Goal: Task Accomplishment & Management: Manage account settings

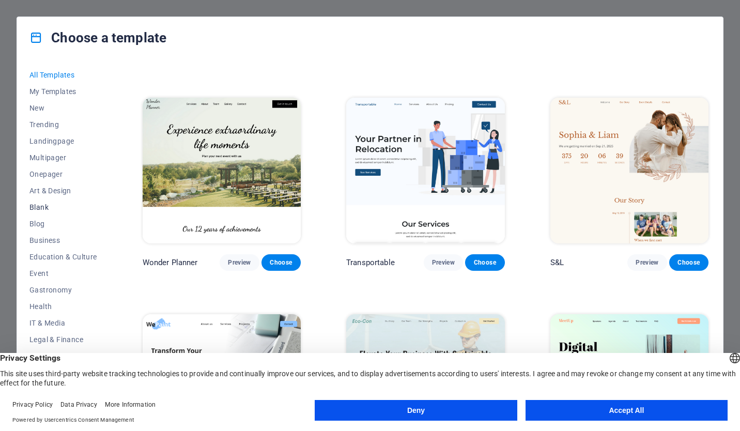
scroll to position [78, 0]
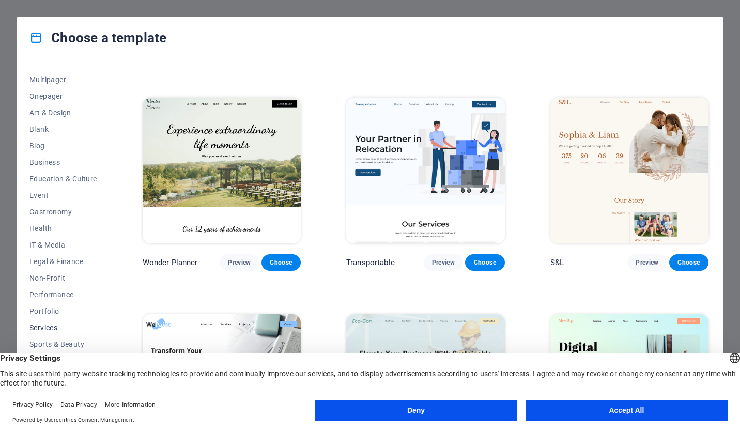
click at [63, 324] on span "Services" at bounding box center [63, 327] width 68 height 8
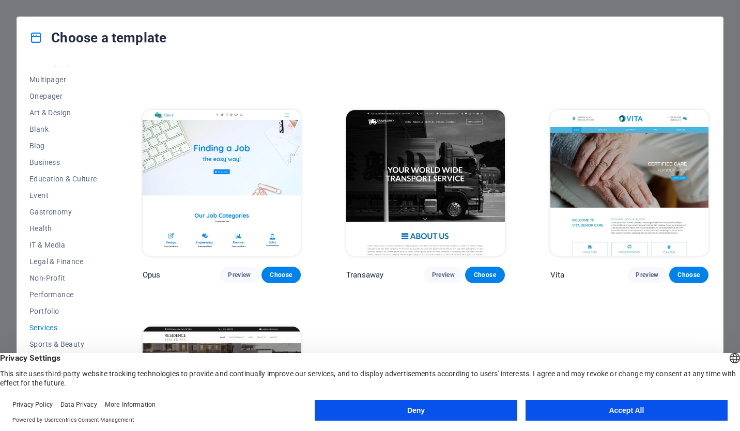
scroll to position [1280, 0]
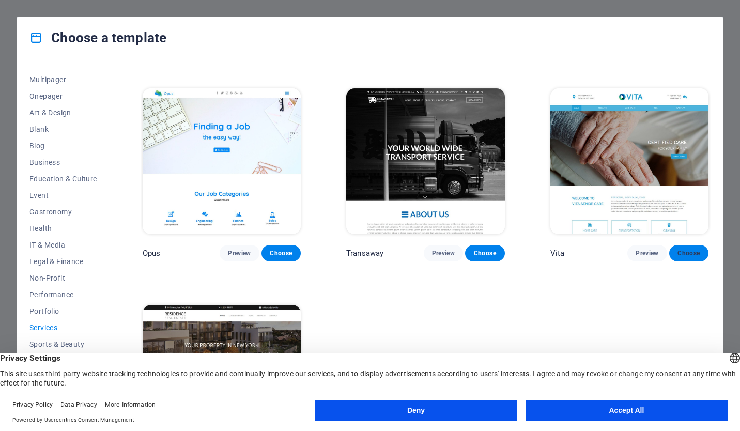
click at [681, 249] on span "Choose" at bounding box center [688, 253] width 23 height 8
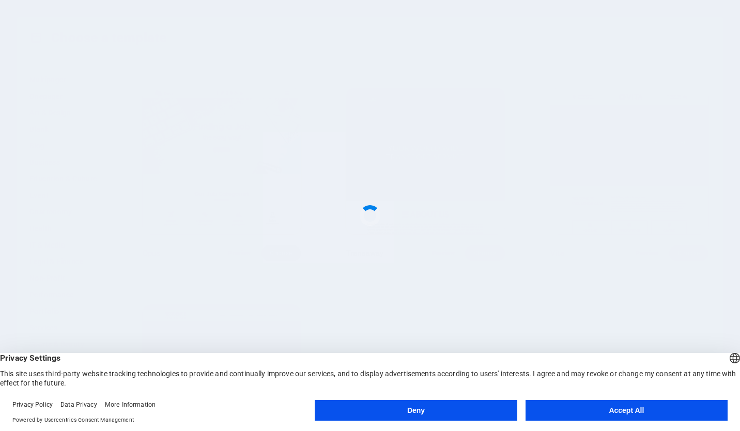
click at [599, 414] on button "Accept All" at bounding box center [626, 410] width 202 height 21
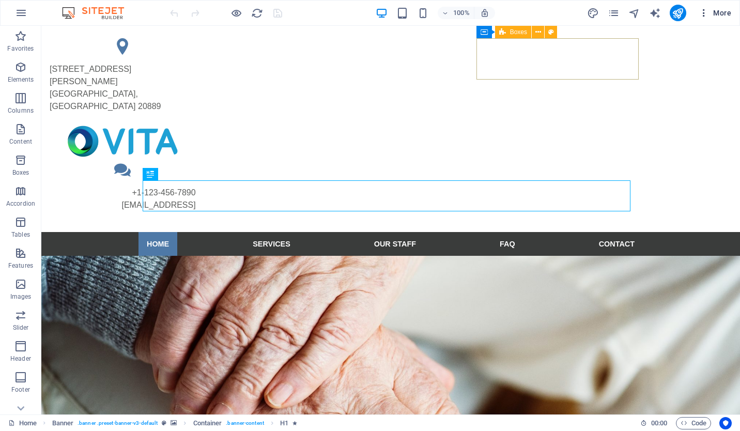
click at [705, 14] on icon "button" at bounding box center [703, 13] width 10 height 10
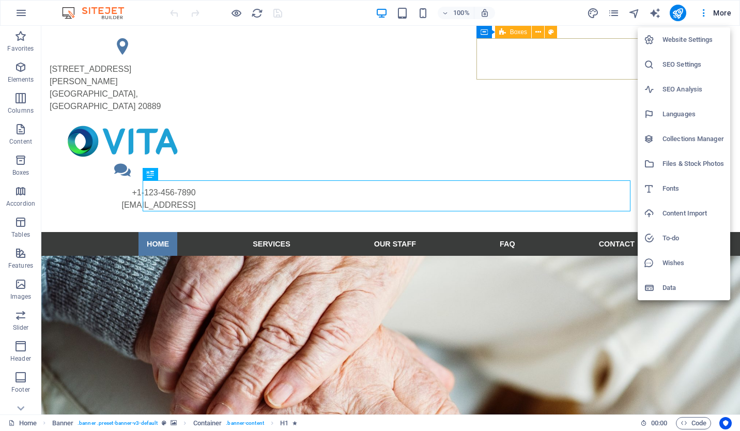
click at [686, 14] on div at bounding box center [370, 215] width 740 height 431
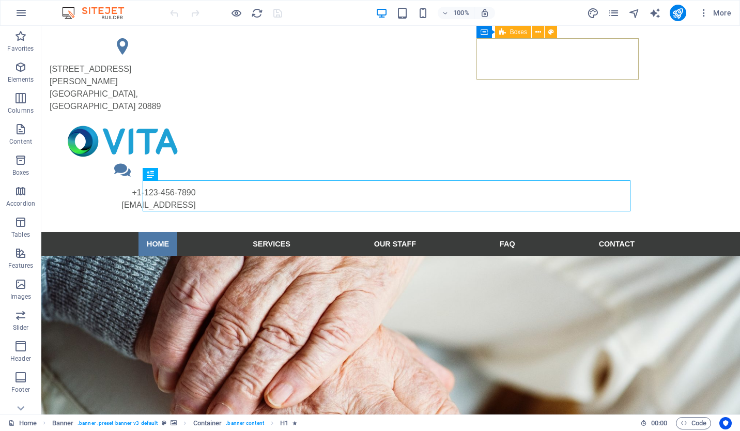
click at [679, 13] on icon "publish" at bounding box center [677, 13] width 12 height 12
click at [703, 14] on icon "button" at bounding box center [703, 13] width 10 height 10
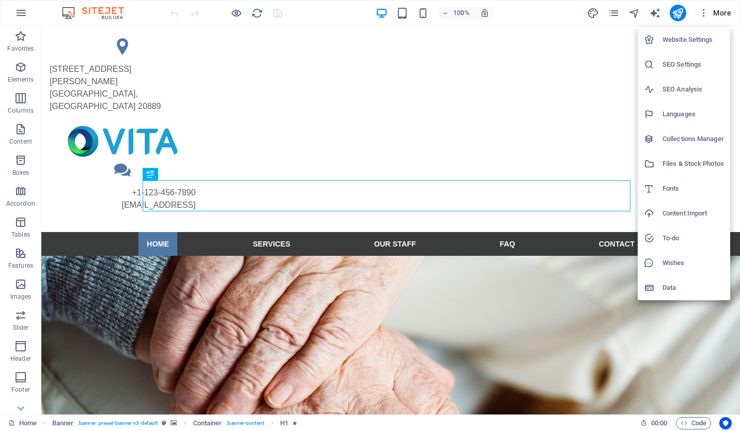
click at [686, 39] on h6 "Website Settings" at bounding box center [692, 40] width 61 height 12
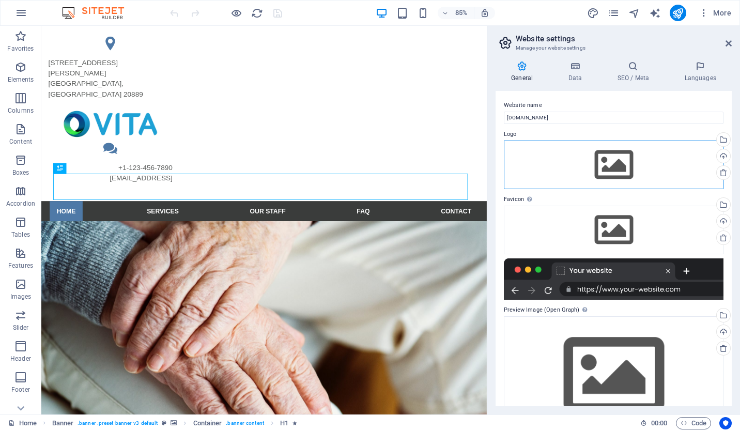
click at [602, 150] on div "Drag files here, click to choose files or select files from Files or our free s…" at bounding box center [613, 164] width 219 height 49
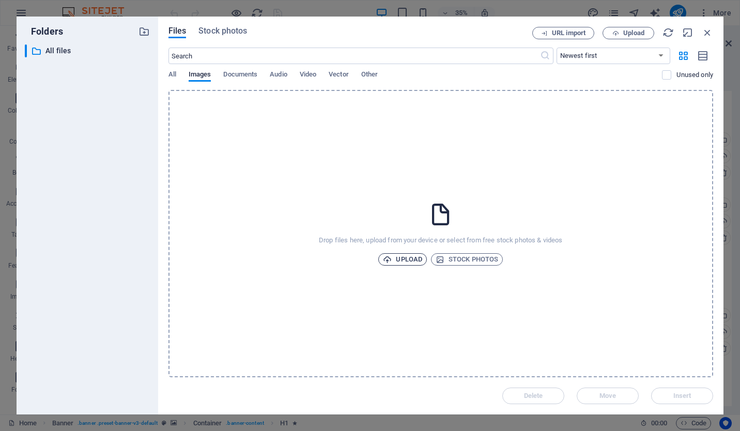
click at [409, 259] on span "Upload" at bounding box center [402, 259] width 39 height 12
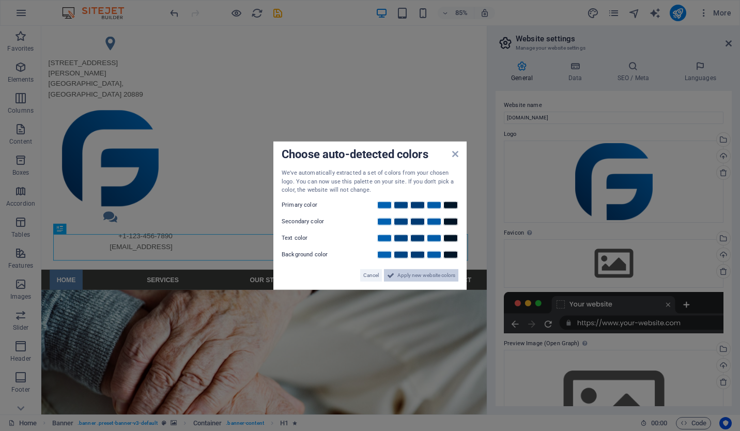
click at [404, 276] on span "Apply new website colors" at bounding box center [426, 275] width 58 height 12
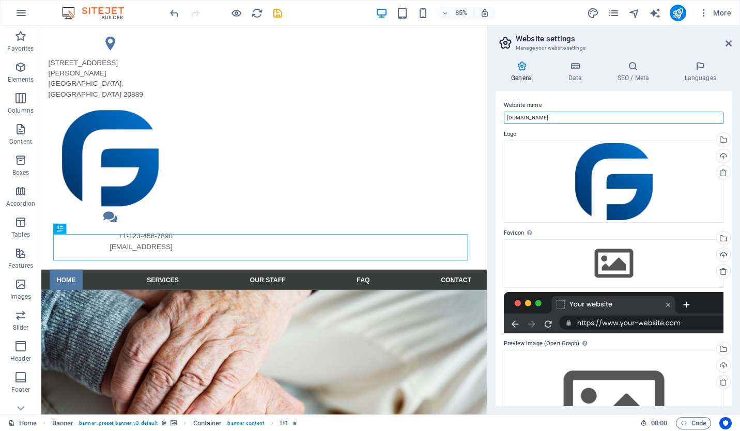
click at [553, 118] on input "[DOMAIN_NAME]" at bounding box center [613, 118] width 219 height 12
click at [565, 104] on label "Website name" at bounding box center [613, 105] width 219 height 12
click at [565, 112] on input "FGT" at bounding box center [613, 118] width 219 height 12
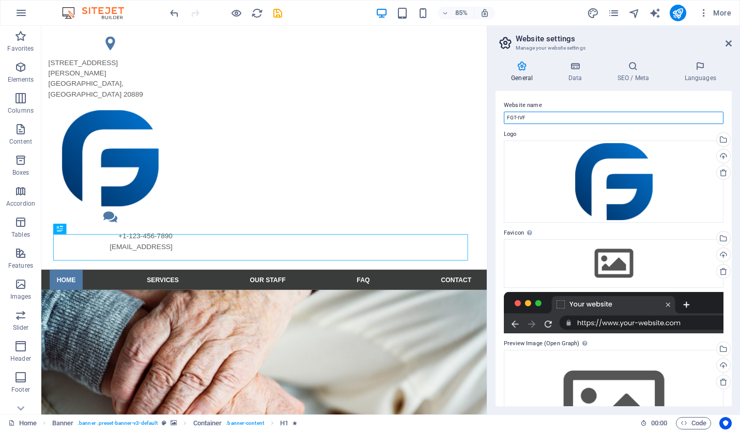
type input "FGT-IVF"
click at [564, 97] on div "Website name FGT-IVF Logo Drag files here, click to choose files or select file…" at bounding box center [613, 248] width 236 height 315
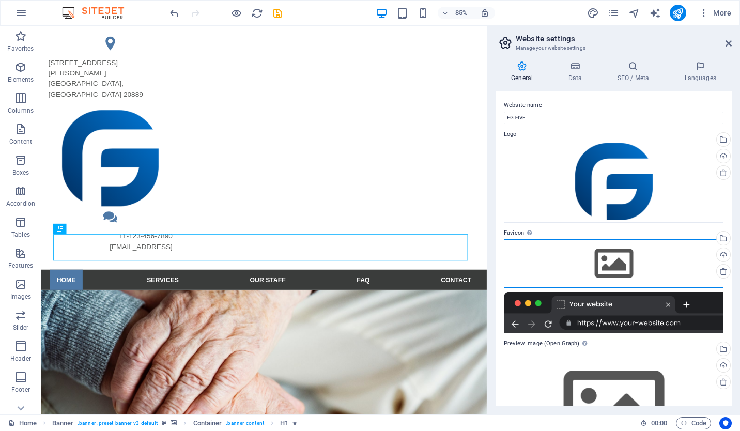
click at [607, 263] on div "Drag files here, click to choose files or select files from Files or our free s…" at bounding box center [613, 263] width 219 height 49
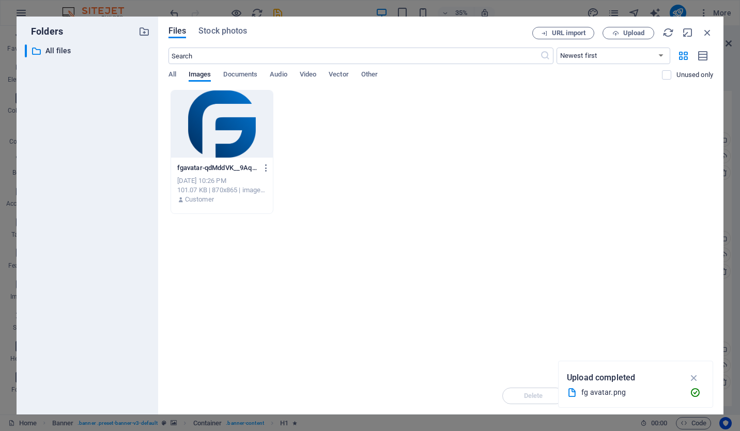
click at [254, 139] on div at bounding box center [222, 123] width 102 height 67
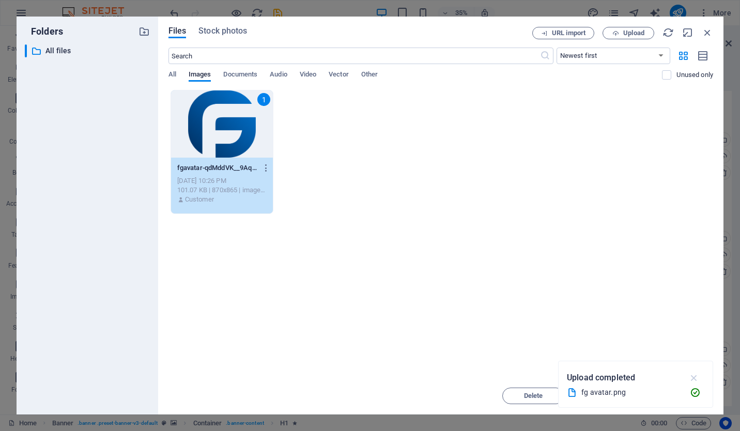
click at [692, 376] on icon "button" at bounding box center [694, 377] width 12 height 11
click at [678, 394] on span "Insert" at bounding box center [682, 396] width 18 height 6
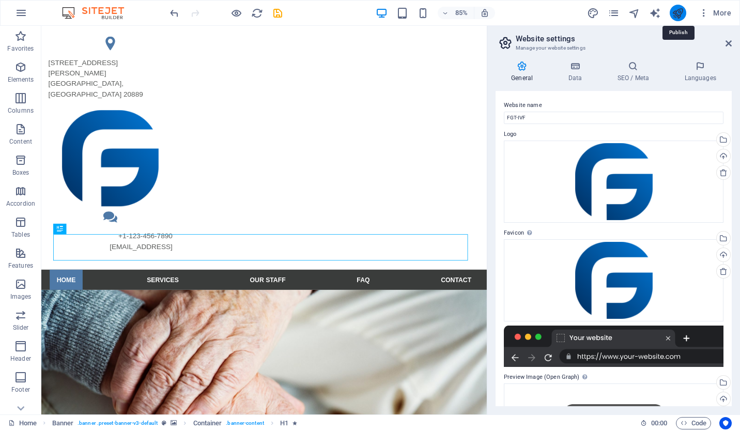
click at [677, 12] on icon "publish" at bounding box center [677, 13] width 12 height 12
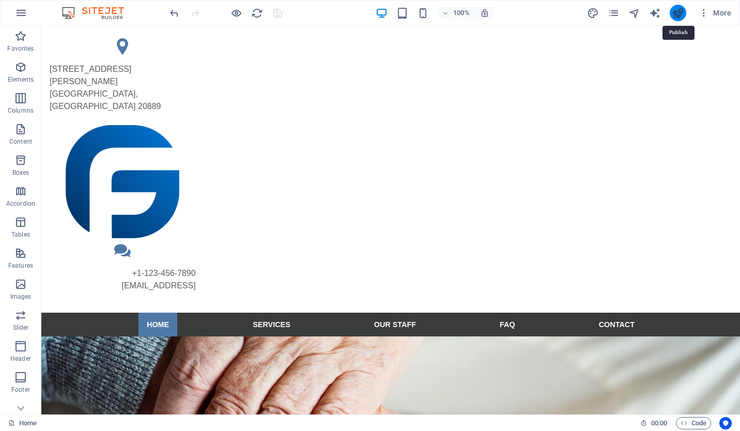
click at [677, 14] on icon "publish" at bounding box center [677, 13] width 12 height 12
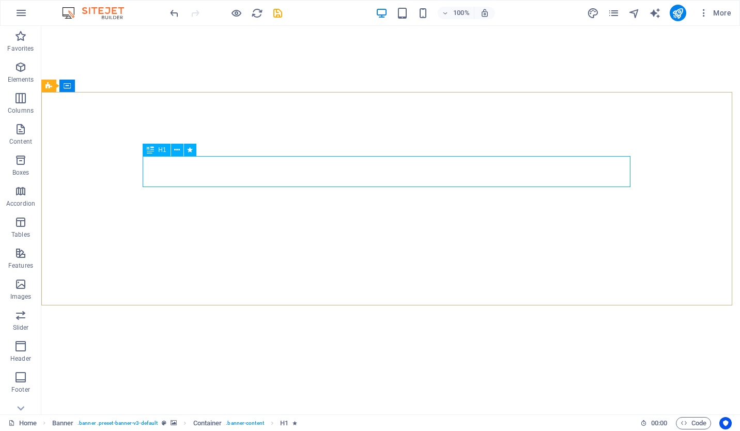
click at [150, 153] on icon at bounding box center [150, 150] width 7 height 12
click at [176, 148] on icon at bounding box center [177, 150] width 6 height 11
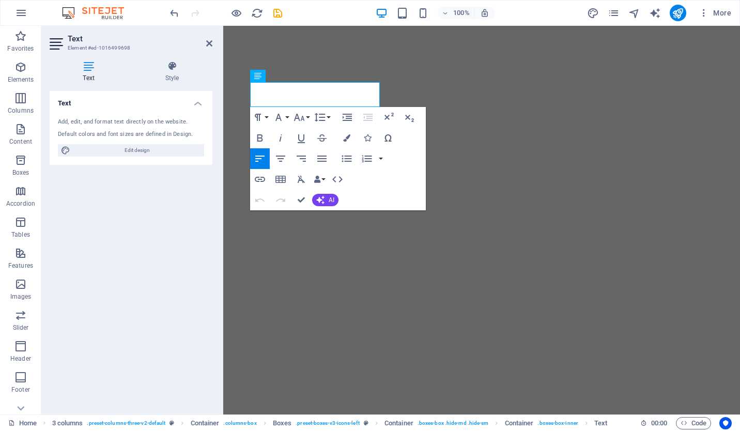
click at [143, 122] on div "Add, edit, and format text directly on the website." at bounding box center [131, 122] width 146 height 9
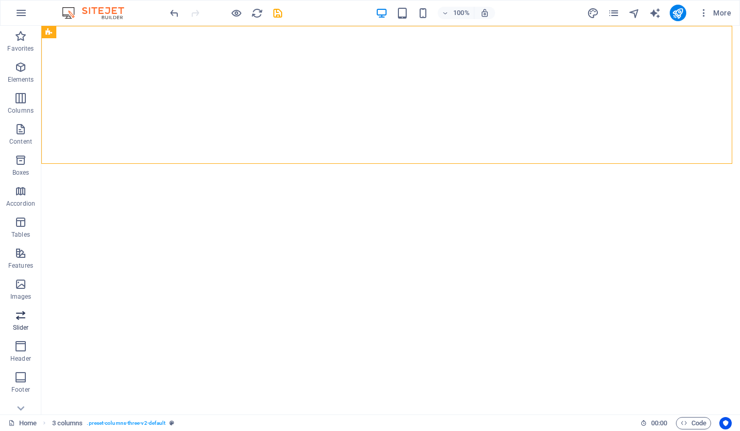
scroll to position [76, 0]
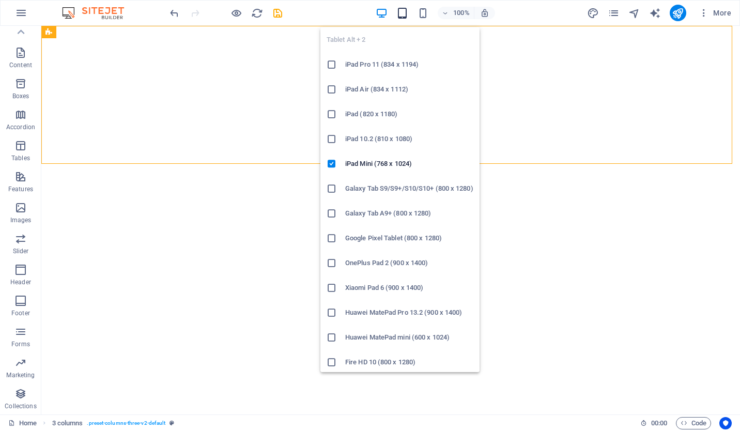
click at [400, 8] on icon "button" at bounding box center [402, 13] width 12 height 12
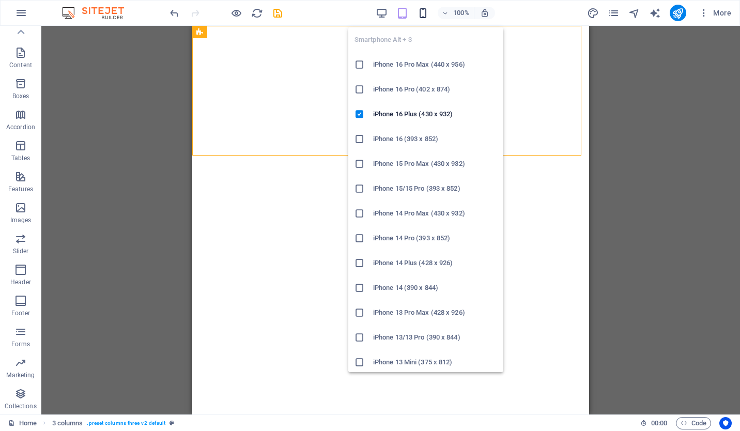
click at [423, 10] on icon "button" at bounding box center [423, 13] width 12 height 12
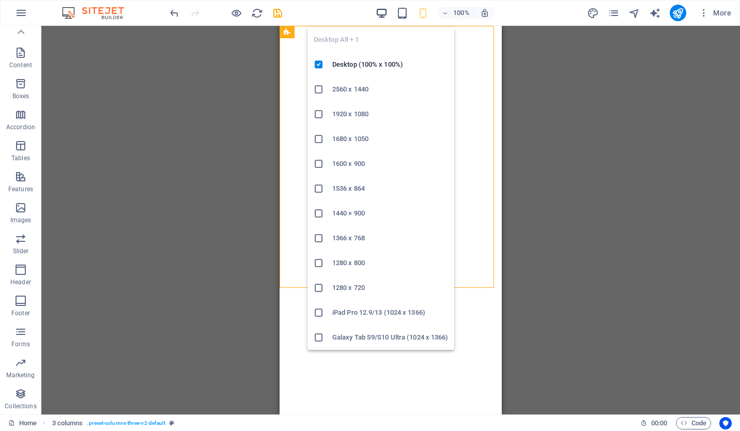
click at [377, 9] on icon "button" at bounding box center [381, 13] width 12 height 12
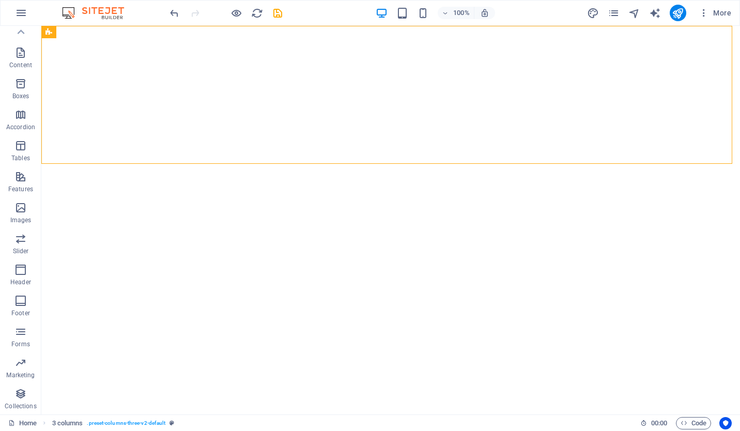
click at [107, 10] on img at bounding box center [97, 13] width 77 height 12
click at [705, 11] on icon "button" at bounding box center [703, 13] width 10 height 10
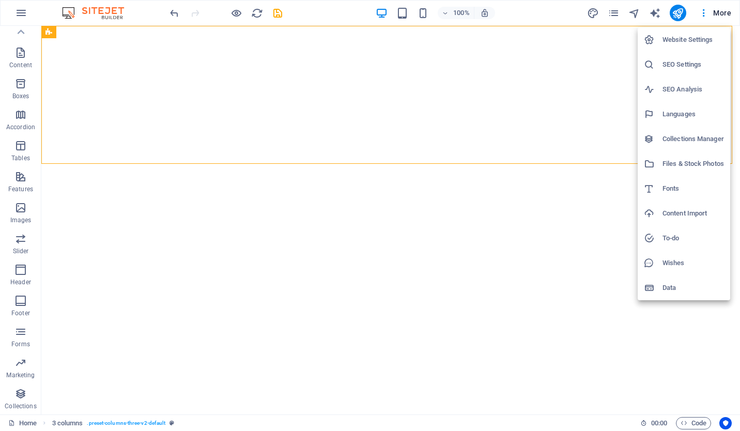
drag, startPoint x: 684, startPoint y: 61, endPoint x: 685, endPoint y: 42, distance: 19.1
click at [685, 42] on ul "Website Settings SEO Settings SEO Analysis Languages Collections Manager Files …" at bounding box center [683, 163] width 92 height 273
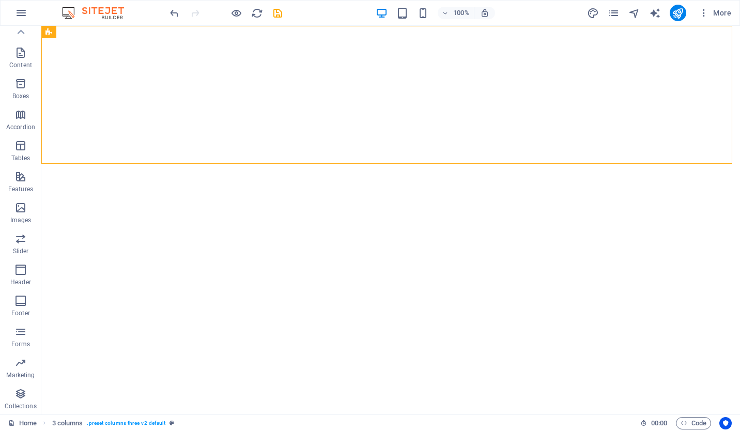
click at [685, 42] on ul "Website Settings SEO Settings SEO Analysis Languages Collections Manager Files …" at bounding box center [691, 103] width 69 height 153
click at [702, 13] on icon "button" at bounding box center [703, 13] width 10 height 10
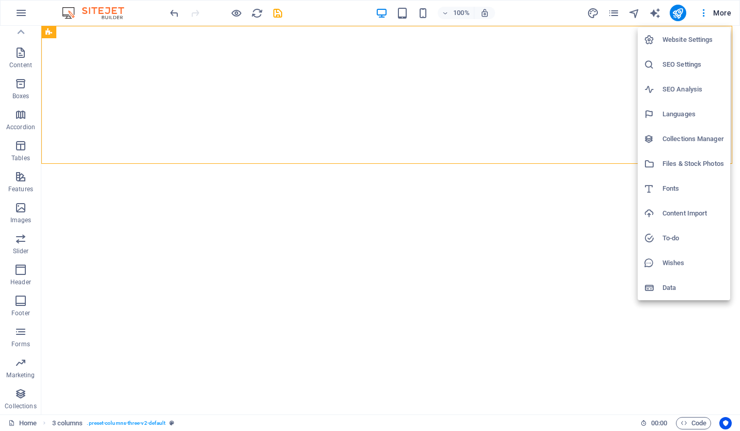
click at [688, 34] on h6 "Website Settings" at bounding box center [692, 40] width 61 height 12
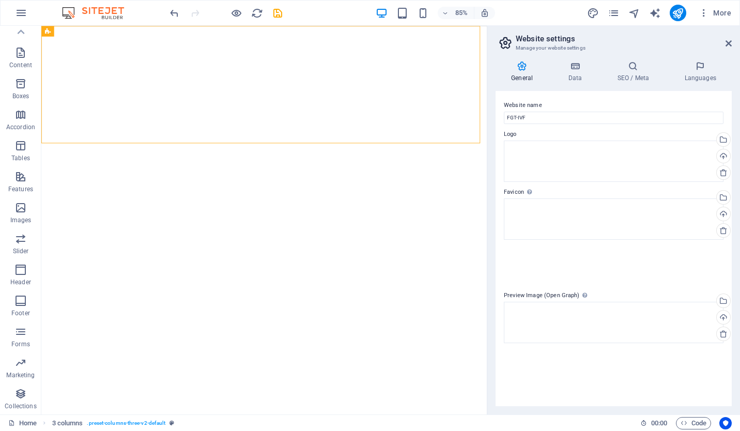
scroll to position [104, 0]
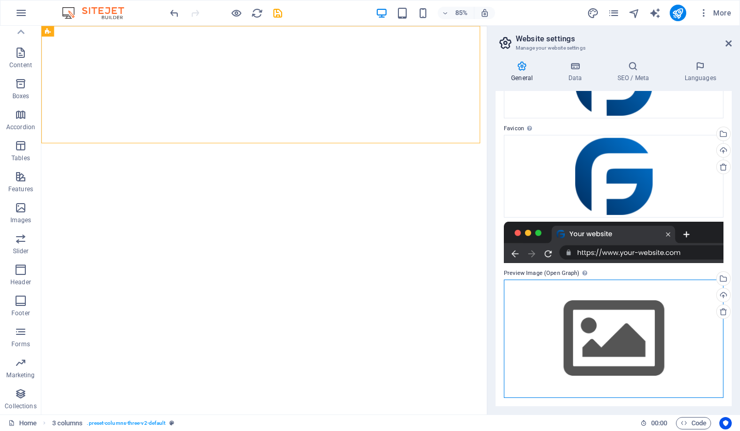
click at [600, 339] on div "Drag files here, click to choose files or select files from Files or our free s…" at bounding box center [613, 338] width 219 height 118
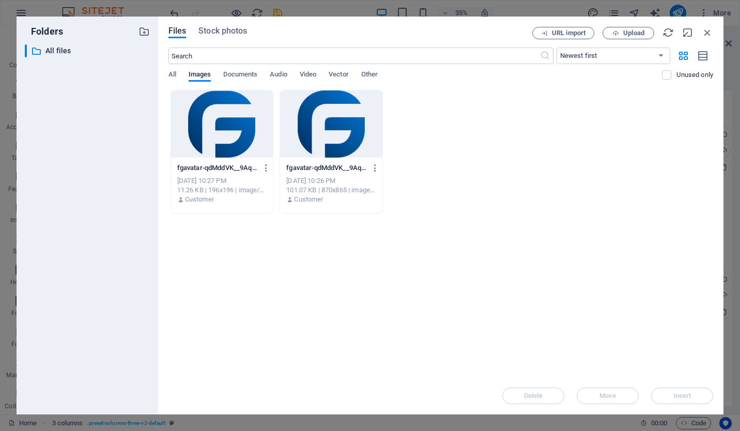
click at [321, 126] on div at bounding box center [331, 123] width 102 height 67
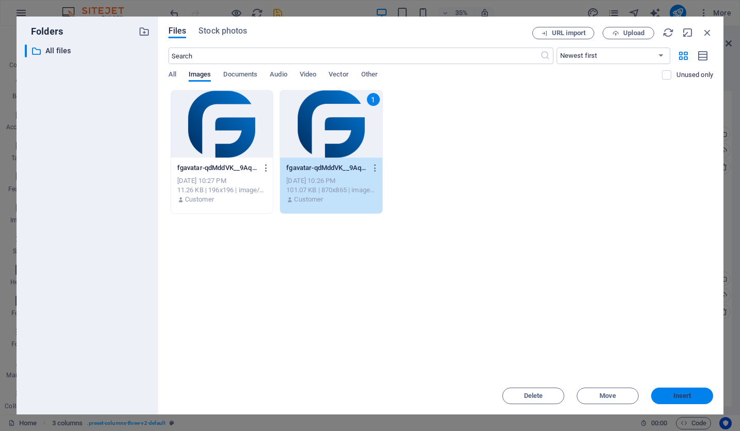
click at [680, 394] on span "Insert" at bounding box center [682, 396] width 18 height 6
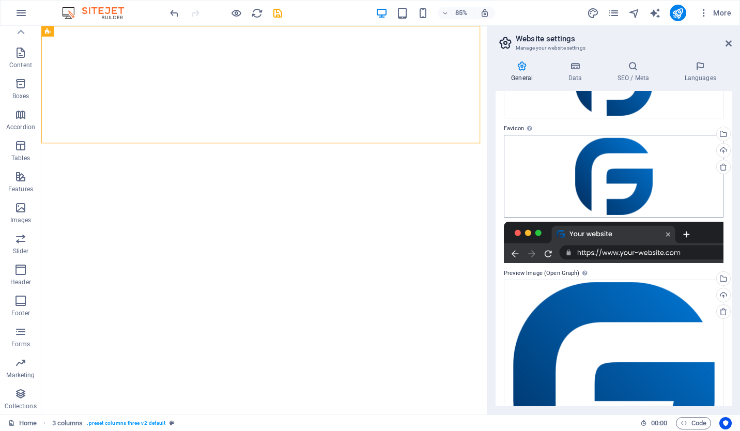
scroll to position [0, 0]
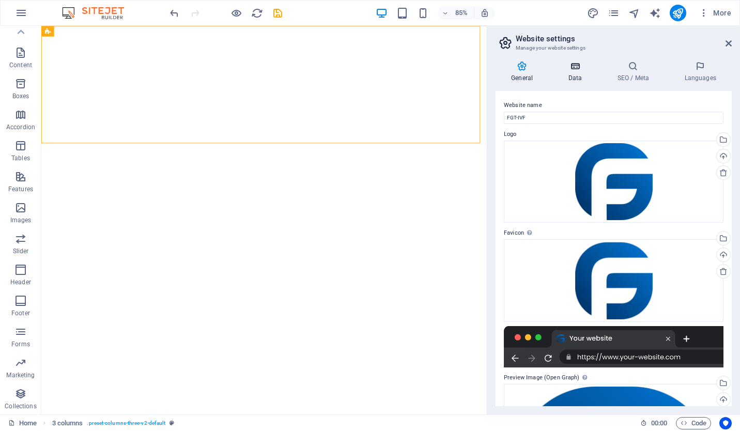
click at [577, 67] on icon at bounding box center [574, 66] width 45 height 10
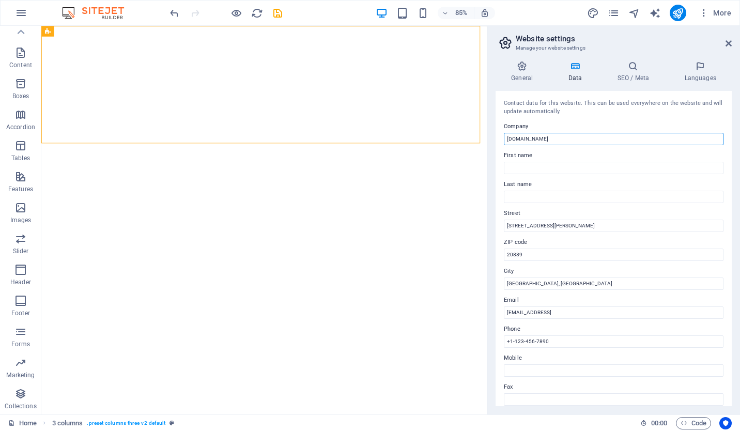
click at [545, 137] on input "[DOMAIN_NAME]" at bounding box center [613, 139] width 219 height 12
type input "FGT"
click at [545, 282] on input "Bethesda, MD" at bounding box center [613, 283] width 219 height 12
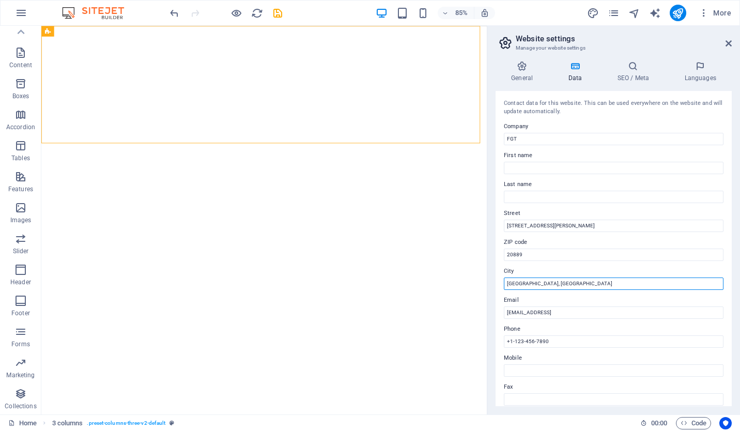
click at [545, 282] on input "Bethesda, MD" at bounding box center [613, 283] width 219 height 12
type input "[GEOGRAPHIC_DATA]"
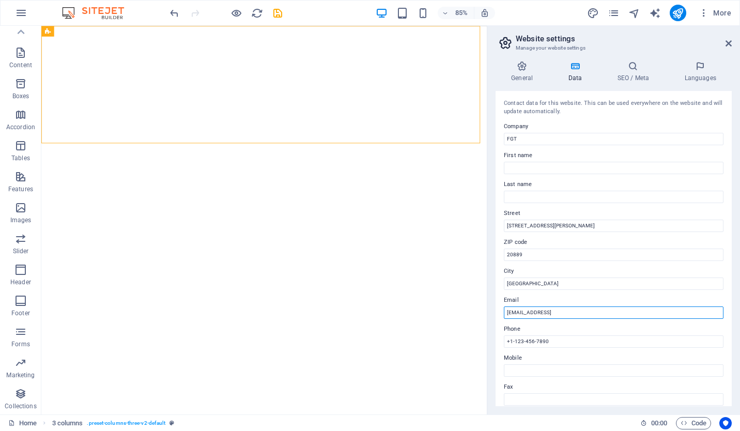
click at [533, 310] on input "2b95adc2e56eb6f19761243d61fba2@cpanel.local" at bounding box center [613, 312] width 219 height 12
click at [638, 313] on input "2b95adc2e56eb6f19761243d61fba2@cpanel.local" at bounding box center [613, 312] width 219 height 12
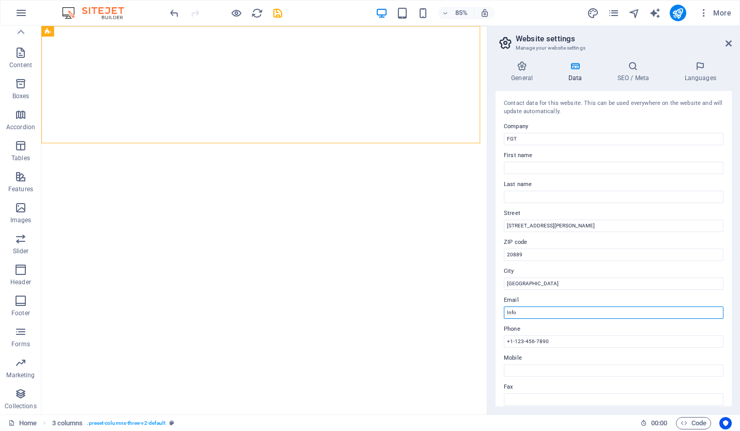
type input "[EMAIL_ADDRESS][DOMAIN_NAME]"
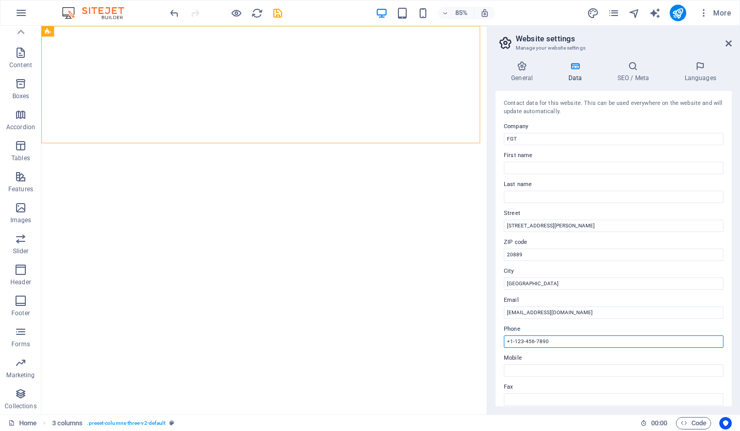
click at [555, 340] on input "+1-123-456-7890" at bounding box center [613, 341] width 219 height 12
click at [573, 243] on label "ZIP code" at bounding box center [613, 242] width 219 height 12
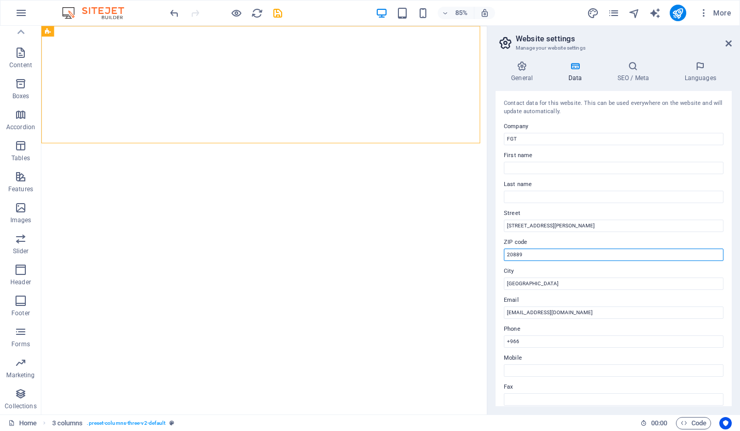
click at [573, 248] on input "20889" at bounding box center [613, 254] width 219 height 12
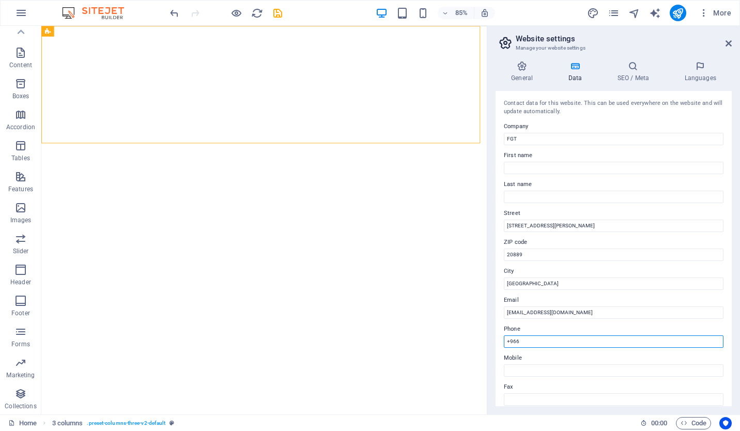
click at [533, 341] on input "+966" at bounding box center [613, 341] width 219 height 12
paste input "112304569"
type input "[PHONE_NUMBER]"
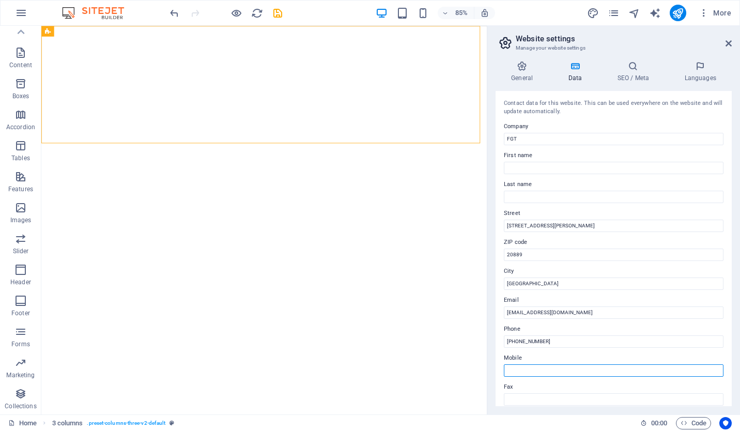
click at [521, 367] on input "Mobile" at bounding box center [613, 370] width 219 height 12
type input "[PHONE_NUMBER]"
click at [538, 383] on label "Fax" at bounding box center [613, 387] width 219 height 12
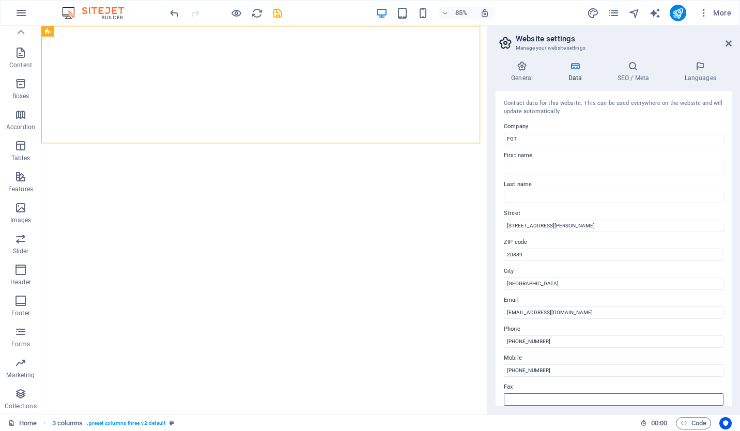
click at [538, 393] on input "Fax" at bounding box center [613, 399] width 219 height 12
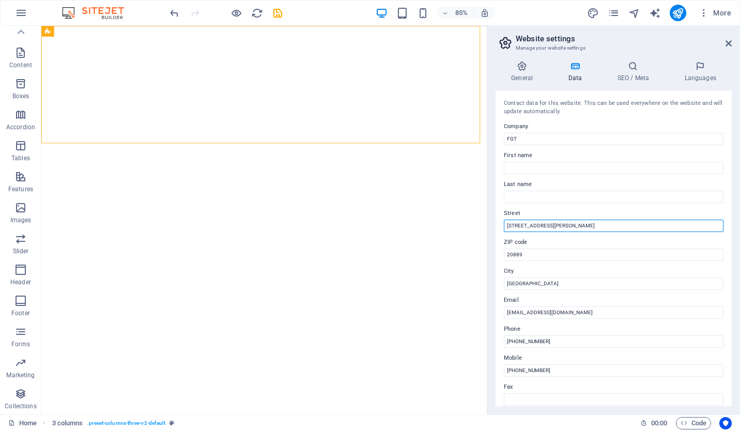
drag, startPoint x: 551, startPoint y: 223, endPoint x: 542, endPoint y: 223, distance: 8.3
click at [542, 223] on input "4494 North Palmer Road" at bounding box center [613, 225] width 219 height 12
paste input "[PERSON_NAME] , Prince [PERSON_NAME]"
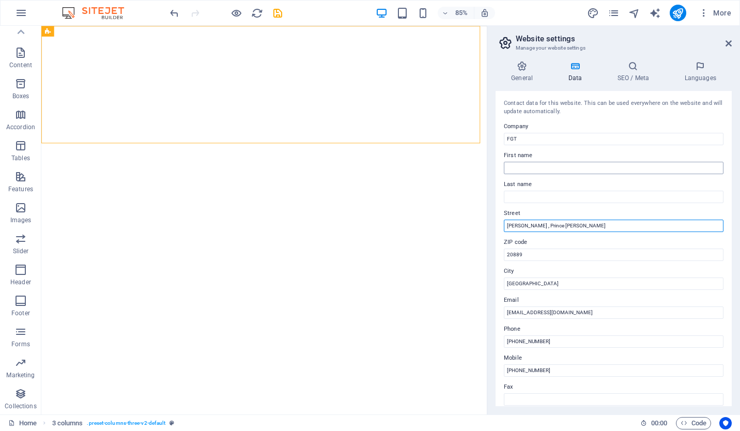
type input "[PERSON_NAME] , Prince [PERSON_NAME]"
click at [532, 166] on input "First name" at bounding box center [613, 168] width 219 height 12
click at [638, 64] on icon at bounding box center [632, 66] width 63 height 10
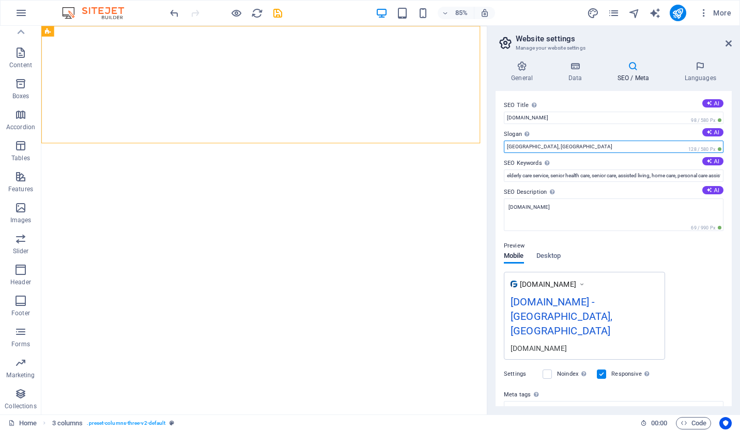
click at [559, 147] on input "Bethesda, MD" at bounding box center [613, 146] width 219 height 12
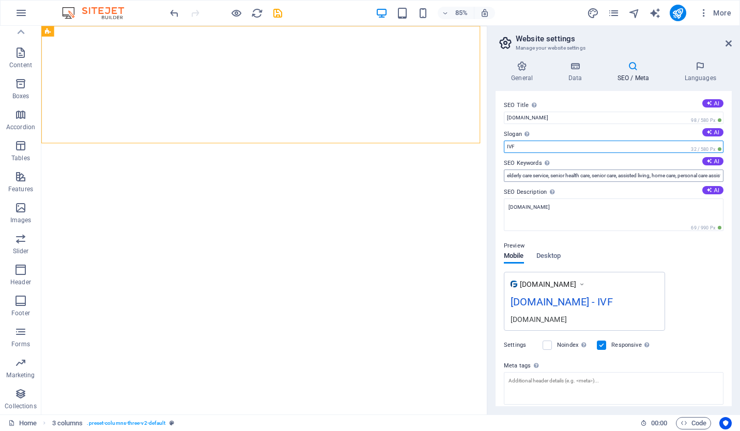
type input "IVF"
click at [539, 172] on input "elderly care service, senior health care, senior care, assisted living, home ca…" at bounding box center [613, 175] width 219 height 12
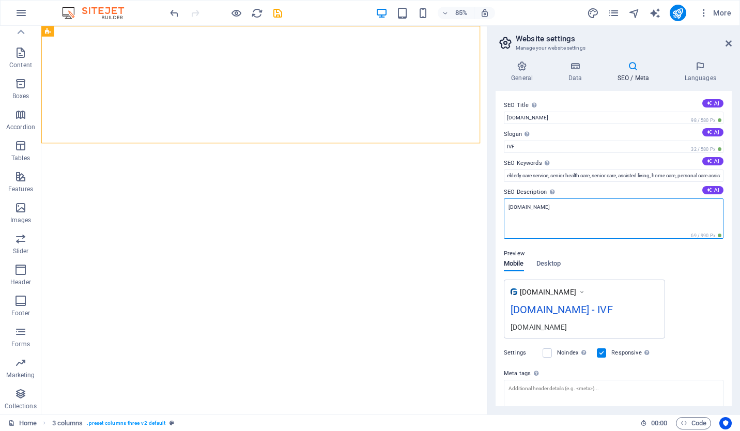
click at [519, 212] on textarea "[DOMAIN_NAME]" at bounding box center [613, 218] width 219 height 40
click at [700, 316] on div "www.example.com fgtksa.com - IVF fgtksa.com" at bounding box center [613, 308] width 219 height 59
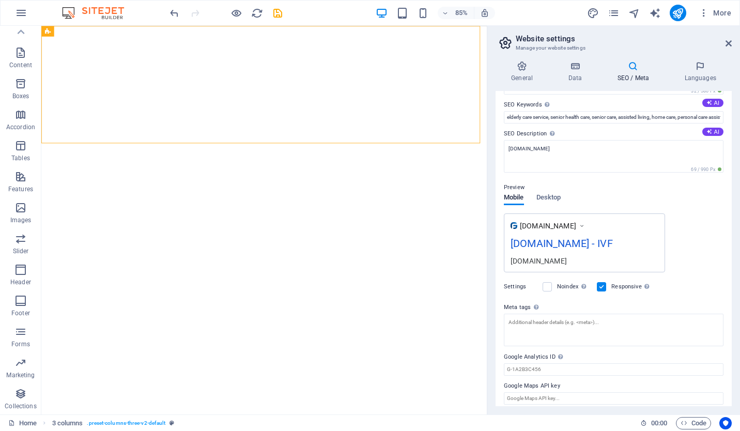
scroll to position [64, 0]
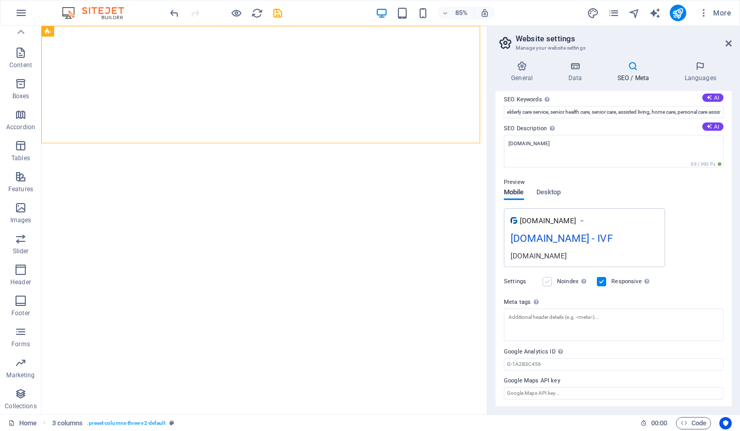
click at [548, 280] on label at bounding box center [546, 281] width 9 height 9
click at [0, 0] on input "Noindex Instruct search engines to exclude this website from search results." at bounding box center [0, 0] width 0 height 0
click at [703, 69] on icon at bounding box center [699, 66] width 63 height 10
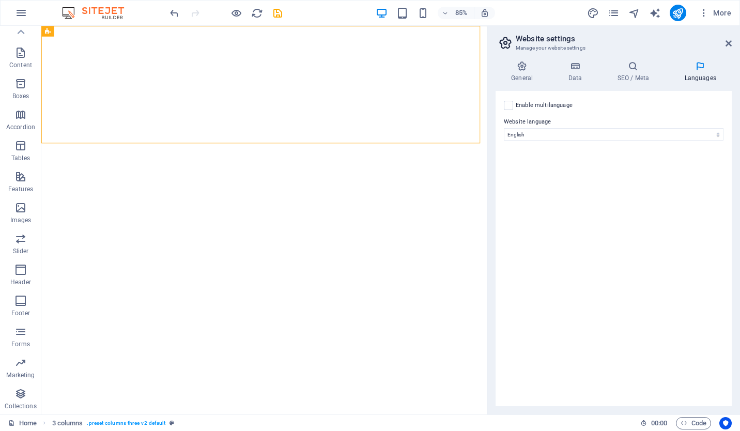
click at [512, 103] on label at bounding box center [508, 105] width 9 height 9
click at [0, 0] on input "Enable multilanguage To disable multilanguage delete all languages until only o…" at bounding box center [0, 0] width 0 height 0
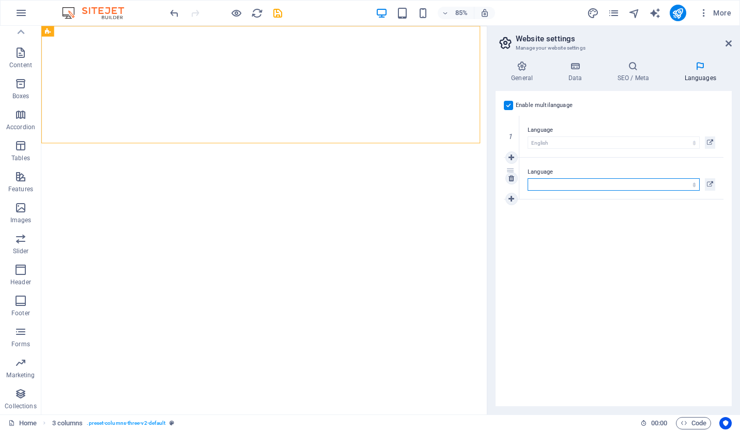
click at [584, 182] on select "Abkhazian Afar Afrikaans Akan Albanian Amharic Arabic Aragonese Armenian Assame…" at bounding box center [613, 184] width 172 height 12
select select "6"
click at [527, 178] on select "Abkhazian Afar Afrikaans Akan Albanian Amharic Arabic Aragonese Armenian Assame…" at bounding box center [613, 184] width 172 height 12
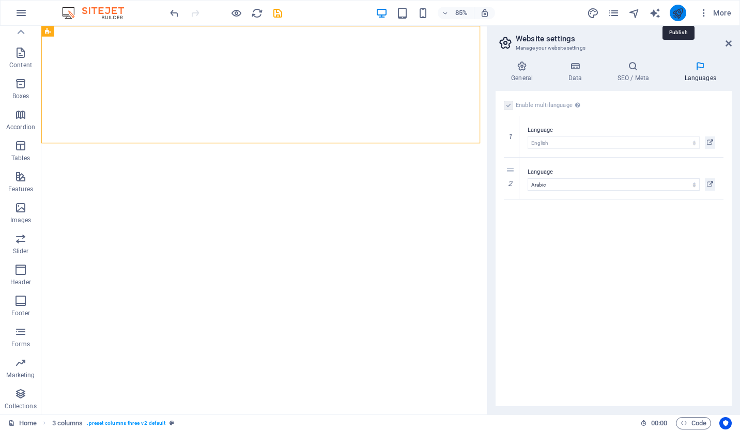
click at [679, 14] on icon "publish" at bounding box center [677, 13] width 12 height 12
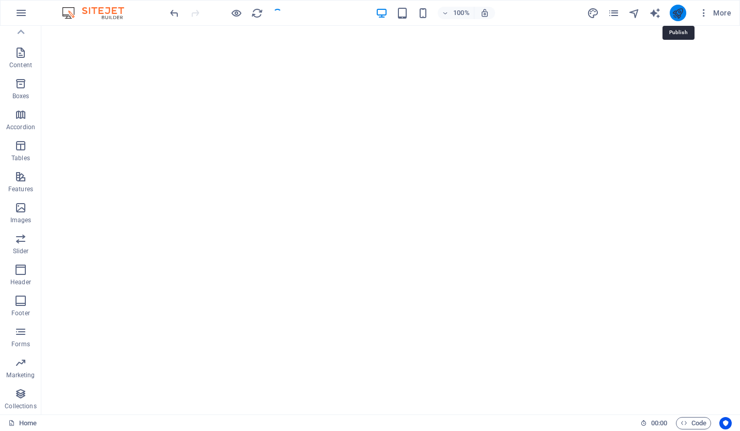
click at [679, 14] on icon "publish" at bounding box center [677, 13] width 12 height 12
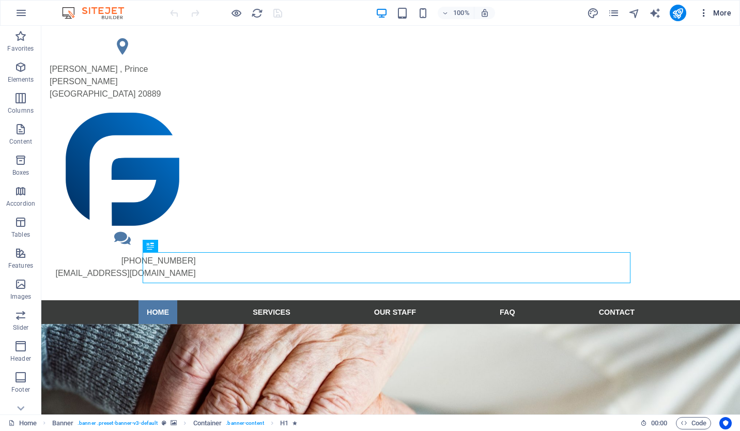
click at [703, 11] on icon "button" at bounding box center [703, 13] width 10 height 10
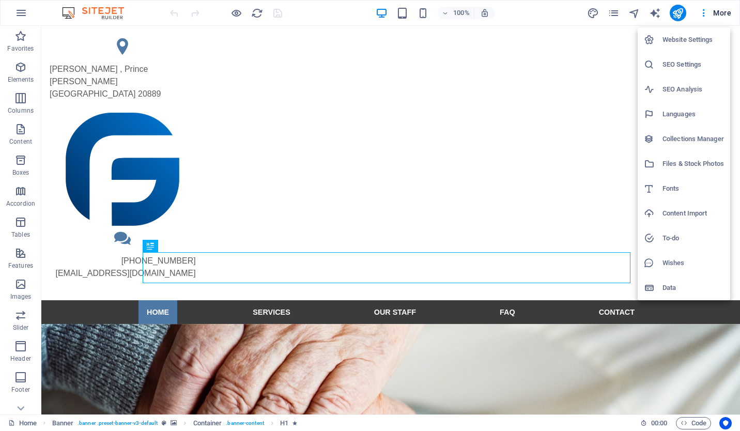
click at [684, 43] on h6 "Website Settings" at bounding box center [692, 40] width 61 height 12
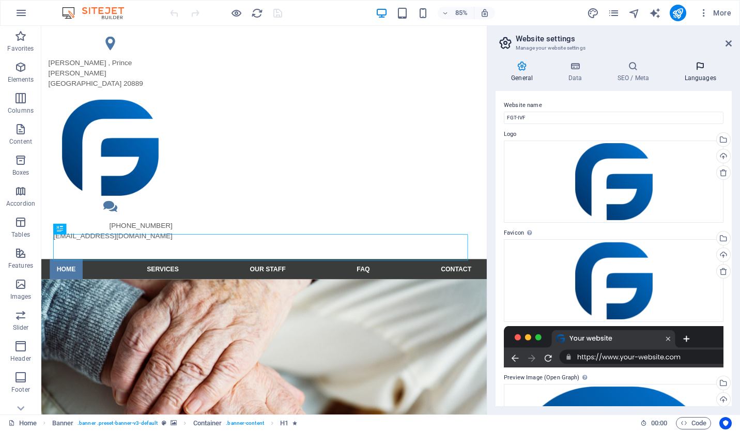
click at [705, 69] on icon at bounding box center [699, 66] width 63 height 10
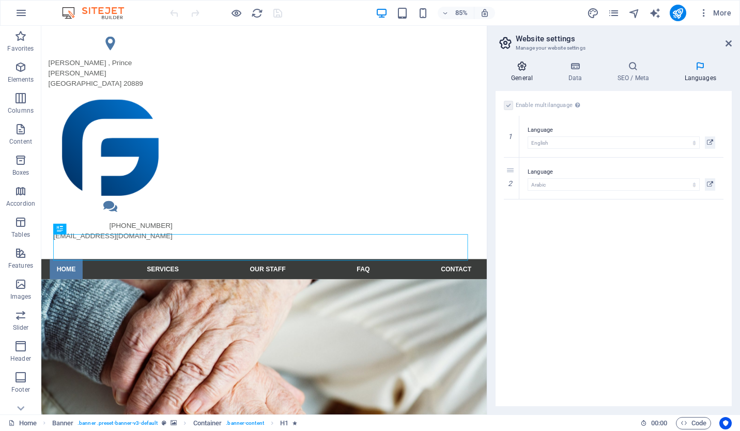
click at [520, 73] on h4 "General" at bounding box center [523, 72] width 57 height 22
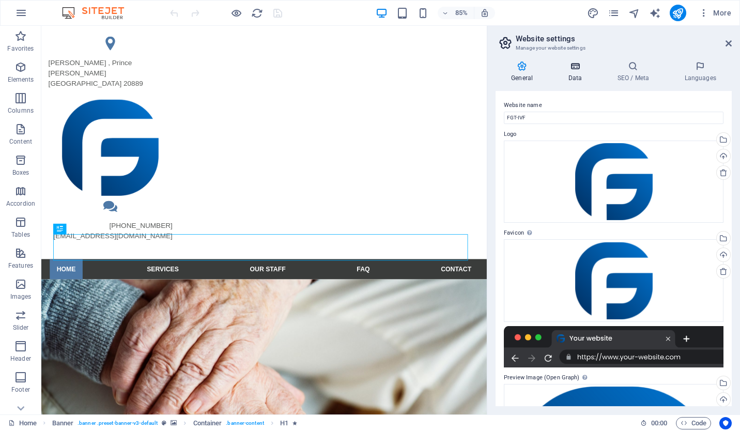
click at [569, 78] on h4 "Data" at bounding box center [576, 72] width 49 height 22
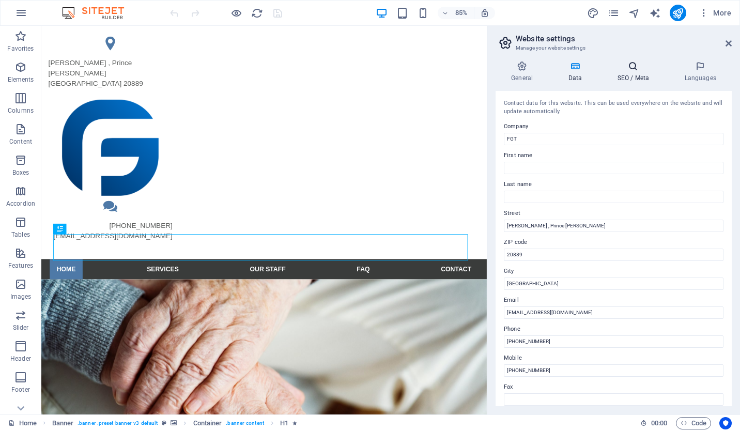
click at [635, 73] on h4 "SEO / Meta" at bounding box center [634, 72] width 67 height 22
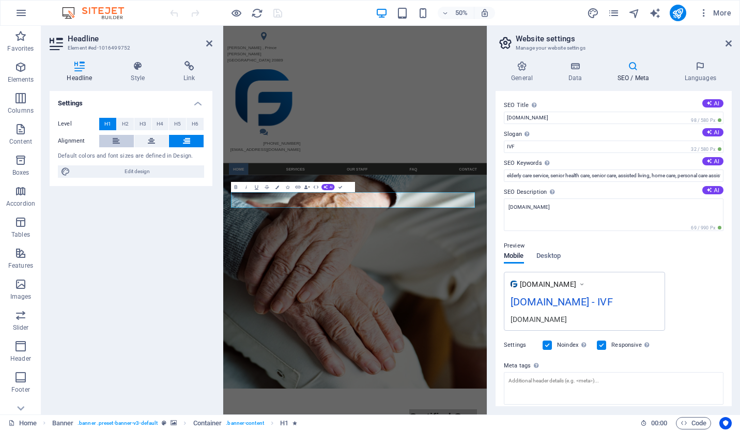
click at [111, 140] on button at bounding box center [116, 141] width 35 height 12
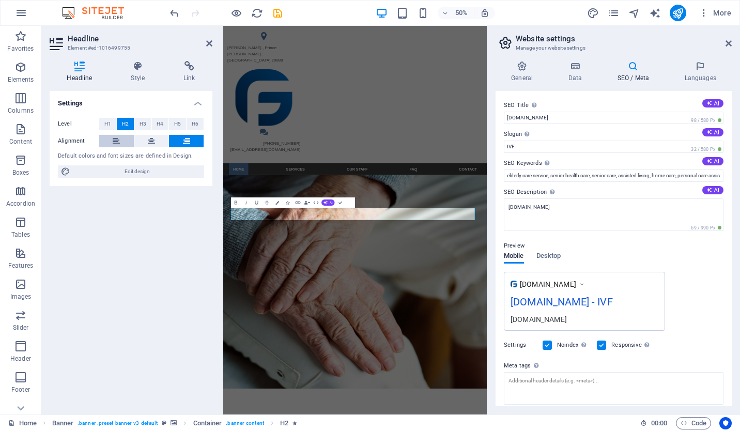
click at [118, 140] on icon at bounding box center [116, 141] width 7 height 12
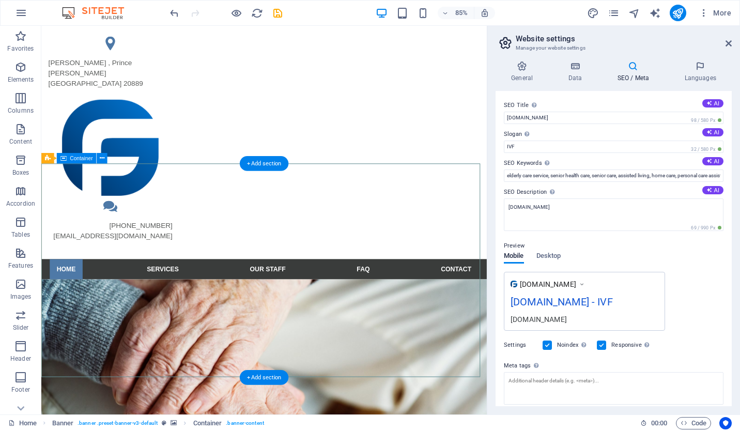
click at [725, 39] on icon at bounding box center [728, 43] width 6 height 8
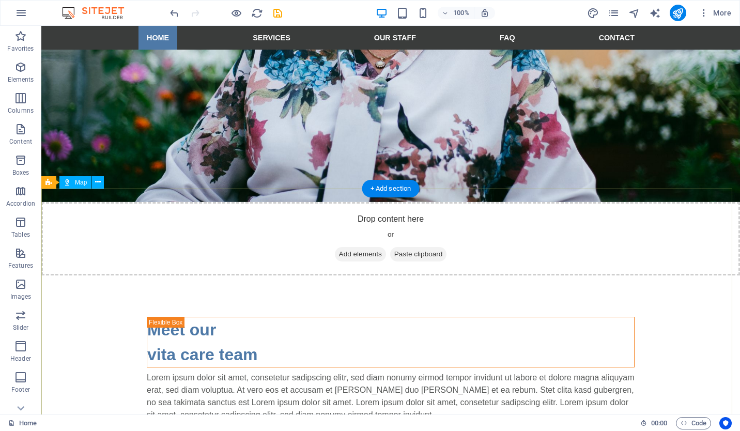
scroll to position [1943, 0]
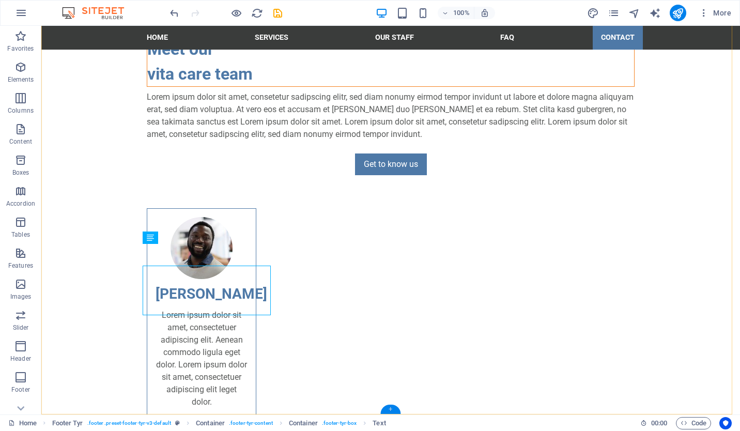
click at [390, 407] on div "+" at bounding box center [390, 408] width 20 height 9
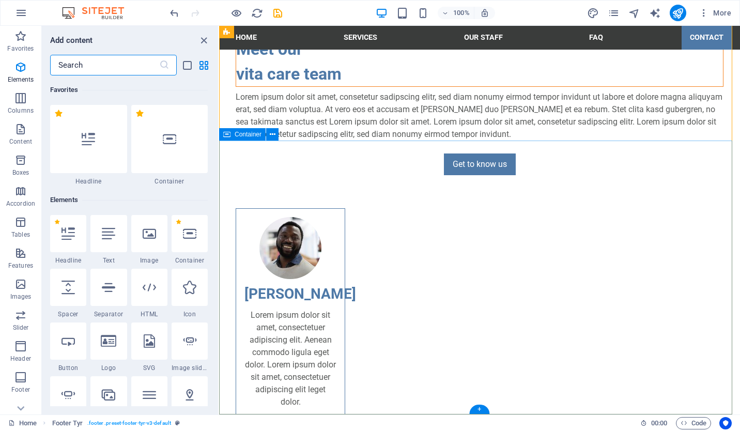
scroll to position [1807, 0]
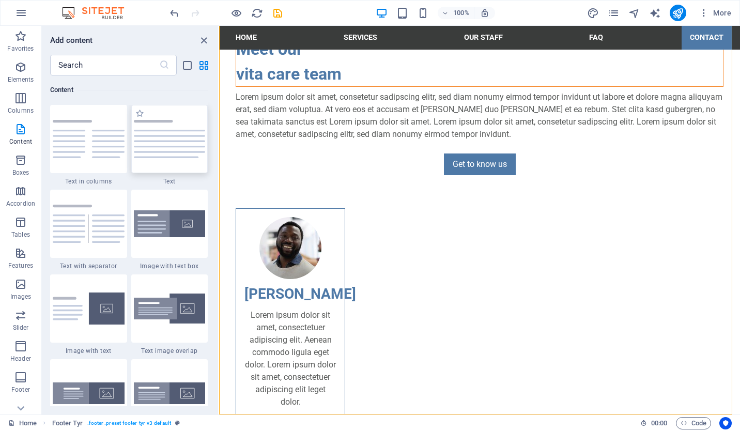
click at [167, 147] on img at bounding box center [170, 139] width 72 height 38
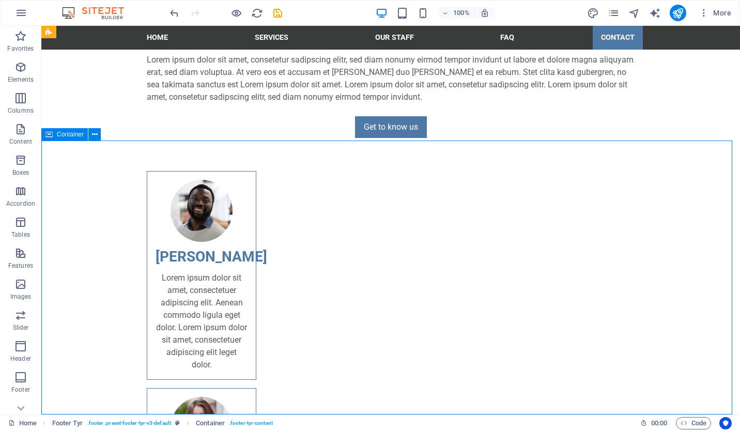
scroll to position [1943, 0]
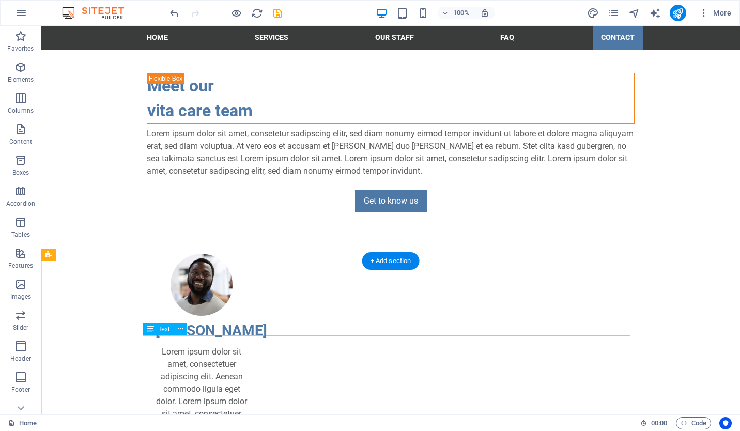
scroll to position [2121, 0]
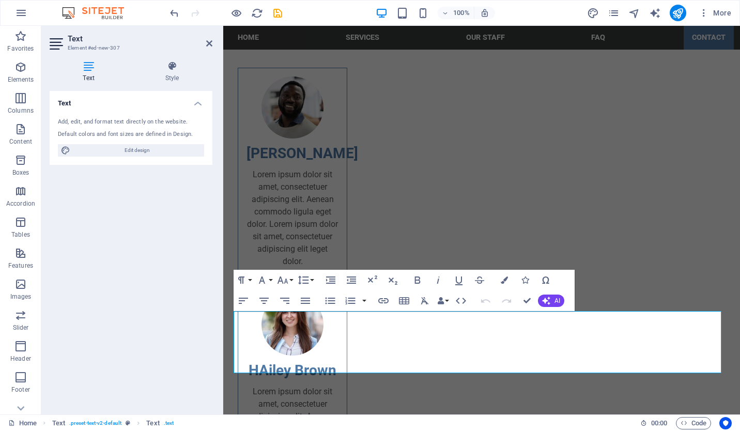
scroll to position [2158, 0]
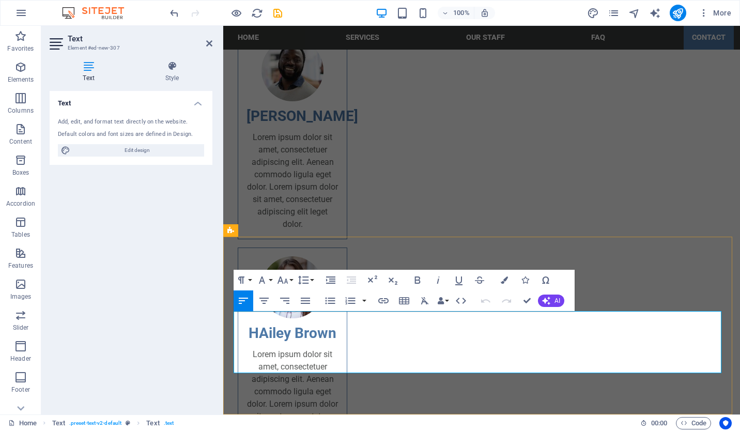
drag, startPoint x: 314, startPoint y: 331, endPoint x: 365, endPoint y: 335, distance: 50.7
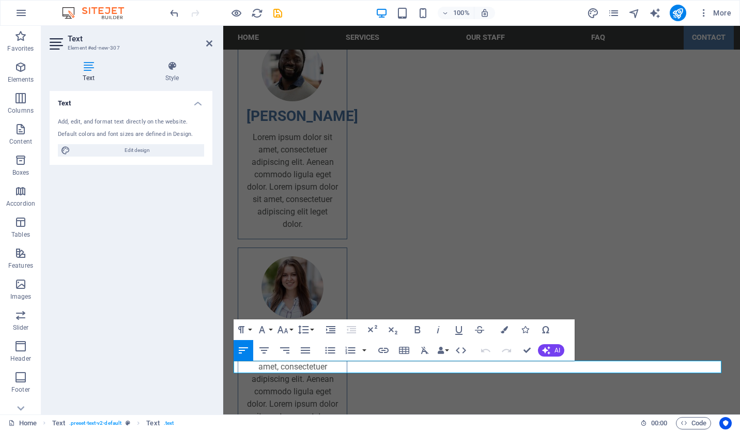
scroll to position [2108, 0]
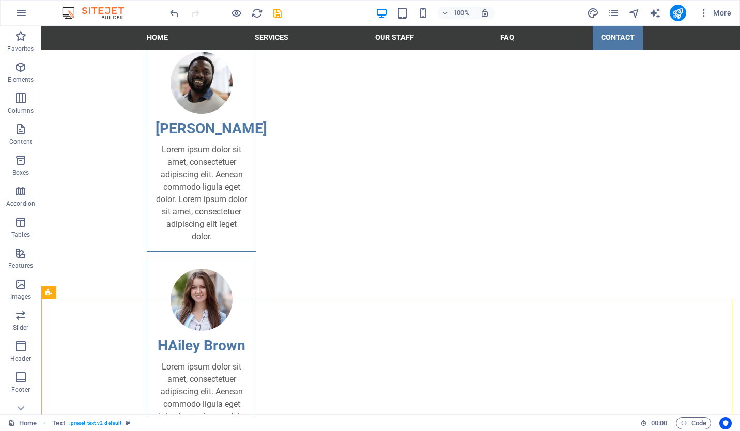
scroll to position [2059, 0]
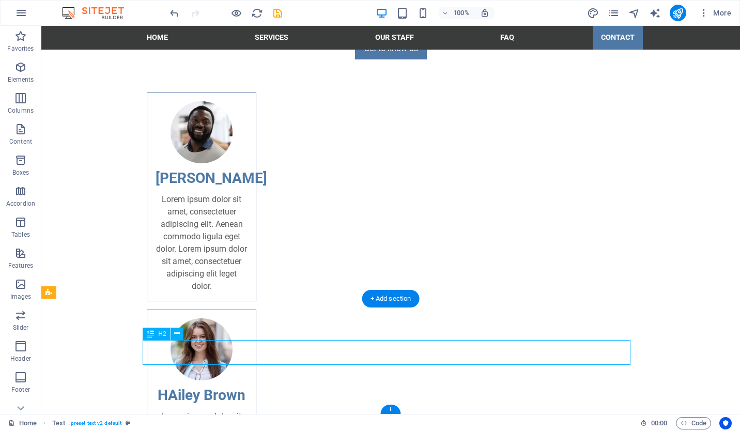
click at [168, 349] on div "H1 Banner Banner Container 3 columns Container Boxes Container Container Text C…" at bounding box center [390, 220] width 698 height 388
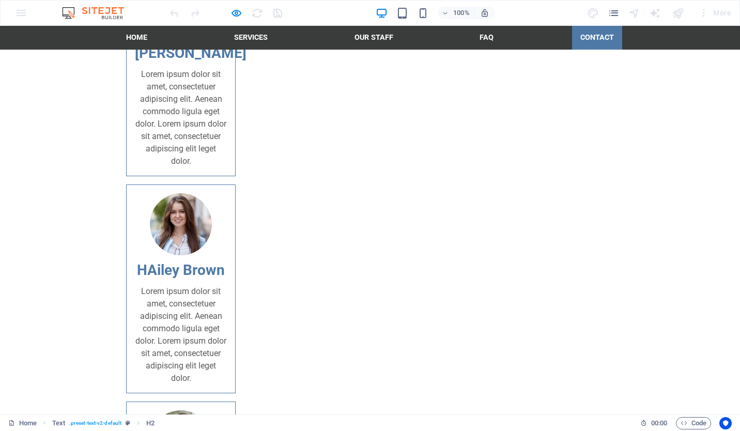
scroll to position [2046, 0]
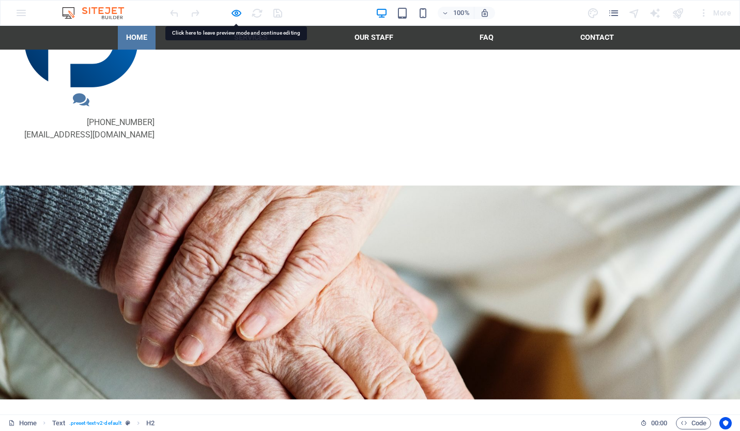
scroll to position [0, 0]
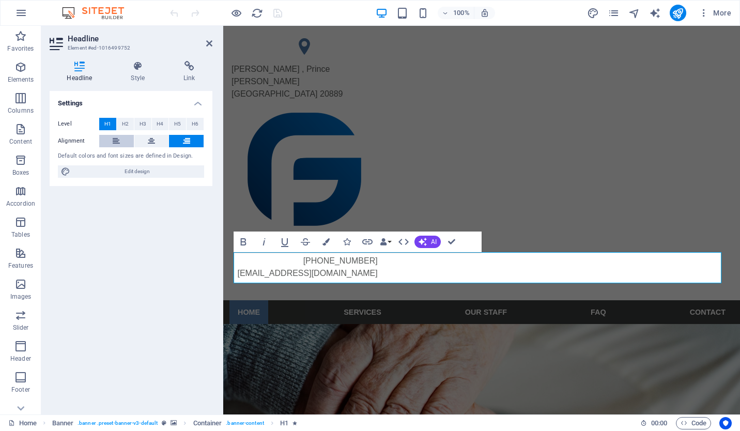
click at [112, 139] on button at bounding box center [116, 141] width 35 height 12
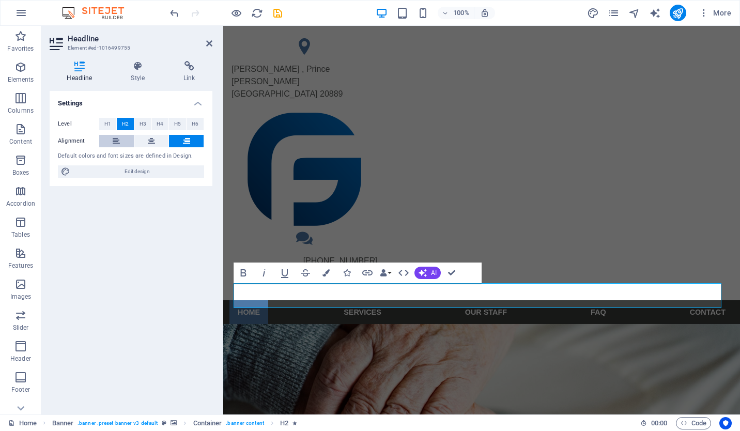
click at [113, 143] on icon at bounding box center [116, 141] width 7 height 12
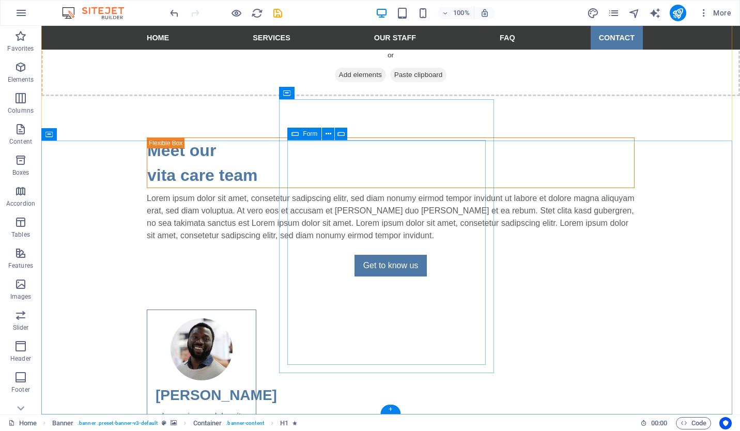
scroll to position [1943, 0]
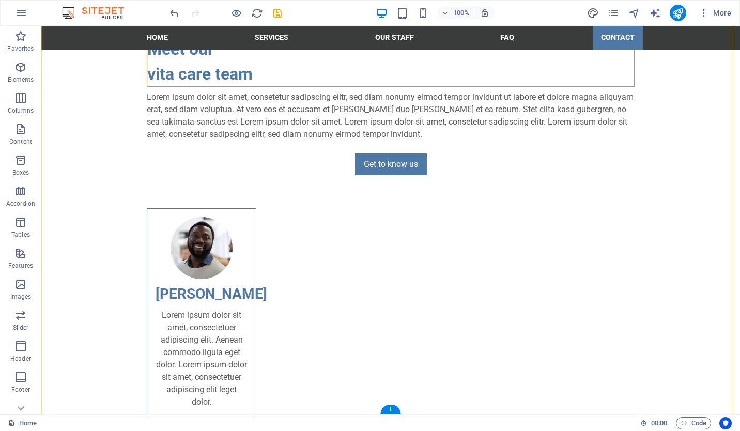
click at [389, 406] on div "+" at bounding box center [390, 408] width 20 height 9
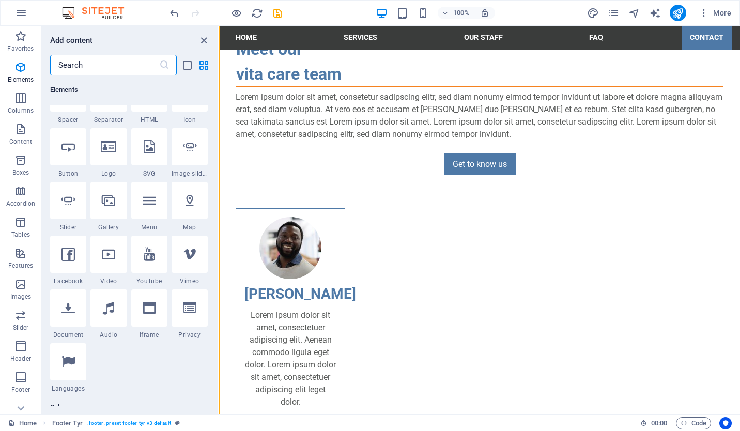
scroll to position [0, 0]
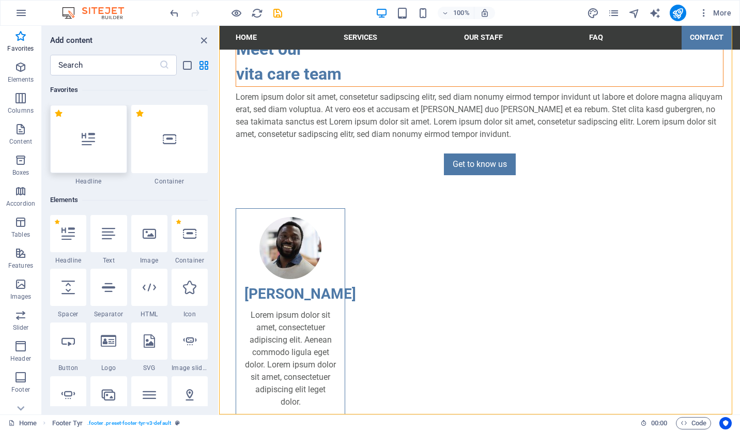
click at [97, 157] on div at bounding box center [88, 139] width 77 height 68
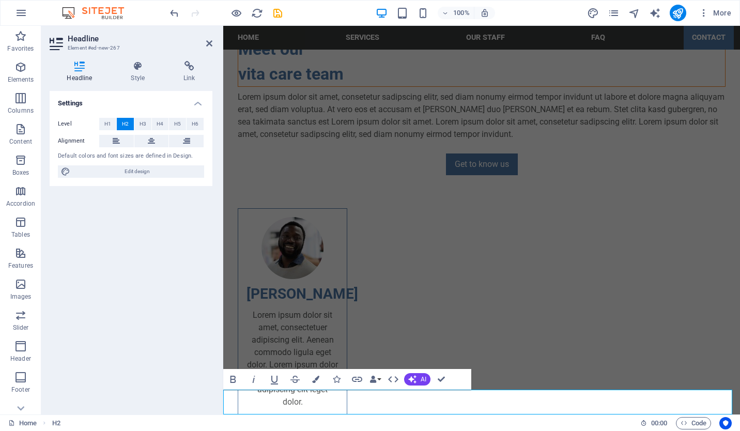
scroll to position [2005, 0]
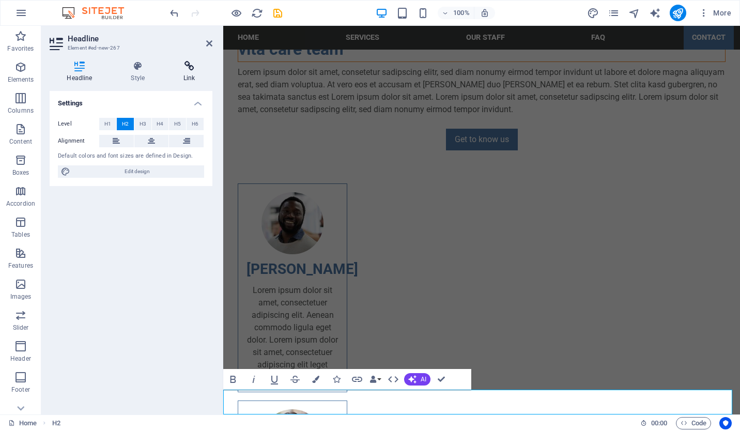
click at [190, 76] on h4 "Link" at bounding box center [189, 72] width 46 height 22
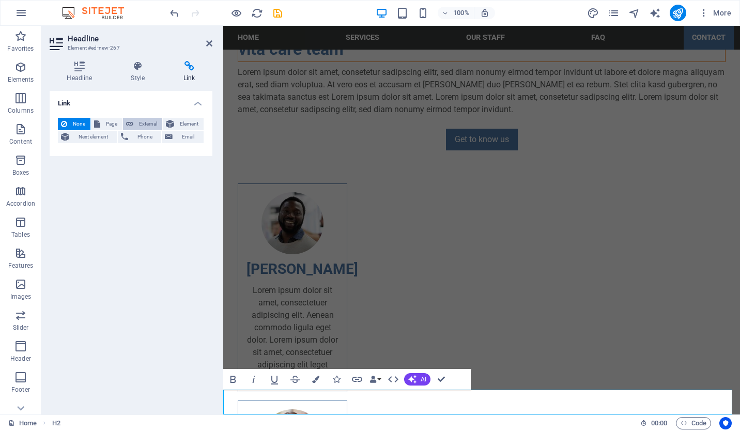
click at [144, 121] on span "External" at bounding box center [147, 124] width 23 height 12
select select "blank"
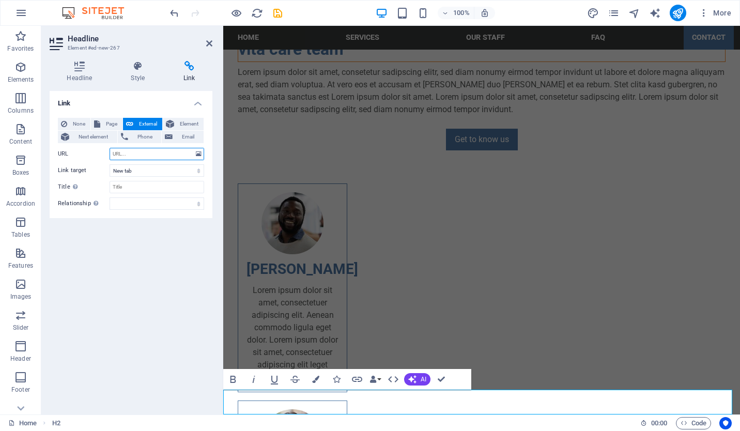
click at [139, 154] on input "URL" at bounding box center [156, 154] width 95 height 12
paste input "https://imknat.com.sa/"
type input "https://imknat.com.sa/"
click at [170, 230] on div "Link None Page External Element Next element Phone Email Page Home Services Our…" at bounding box center [131, 248] width 163 height 315
click at [677, 12] on icon "publish" at bounding box center [677, 13] width 12 height 12
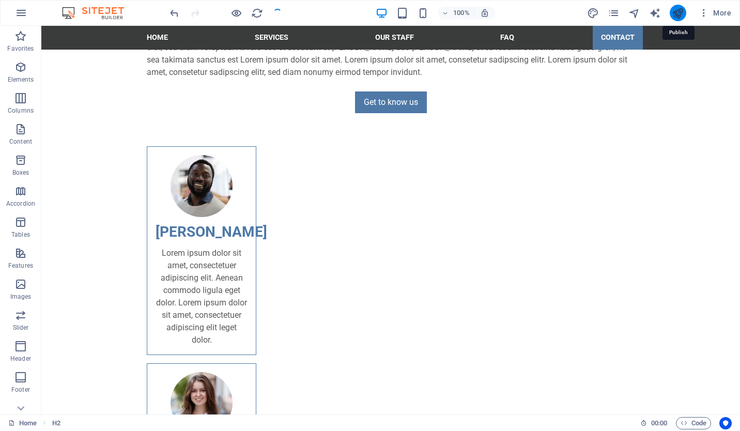
checkbox input "false"
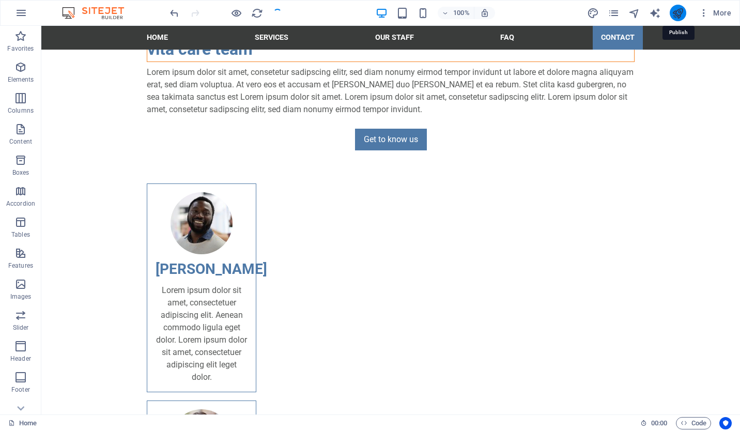
click at [677, 12] on icon "publish" at bounding box center [677, 13] width 12 height 12
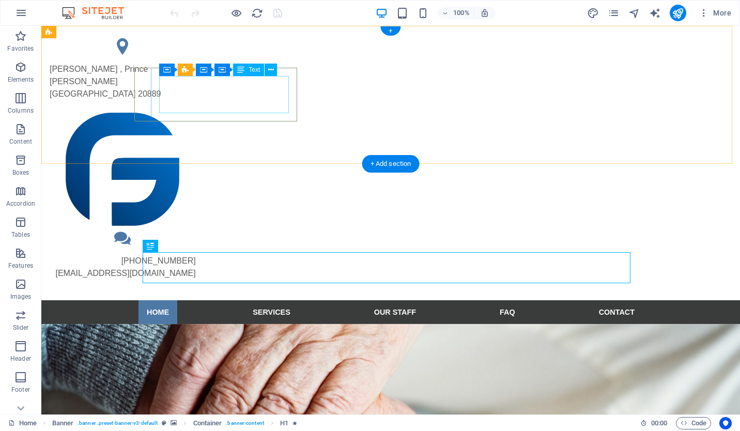
click at [196, 89] on div "[PERSON_NAME] , Prince [PERSON_NAME] [GEOGRAPHIC_DATA] 20889" at bounding box center [123, 81] width 146 height 37
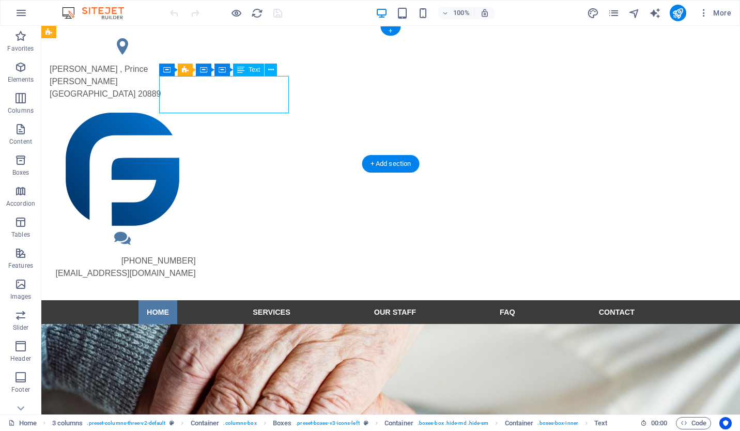
click at [196, 92] on div "[PERSON_NAME] , Prince [PERSON_NAME] [GEOGRAPHIC_DATA] 20889" at bounding box center [123, 81] width 146 height 37
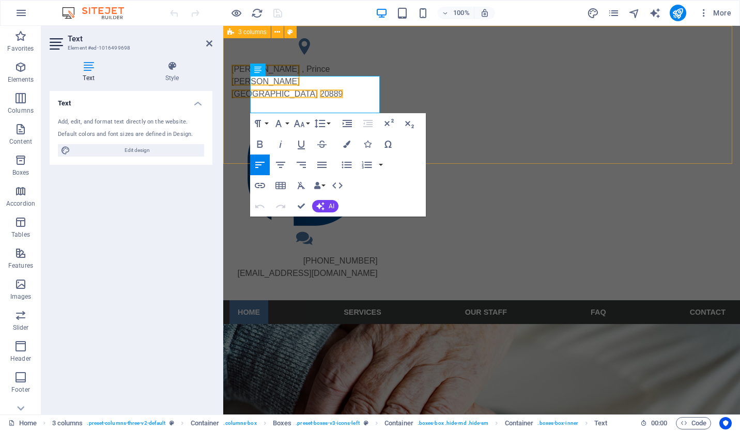
click at [392, 96] on div "[PERSON_NAME] , Prince [PERSON_NAME] [GEOGRAPHIC_DATA] 20889 [PHONE_NUMBER] [EM…" at bounding box center [481, 163] width 516 height 274
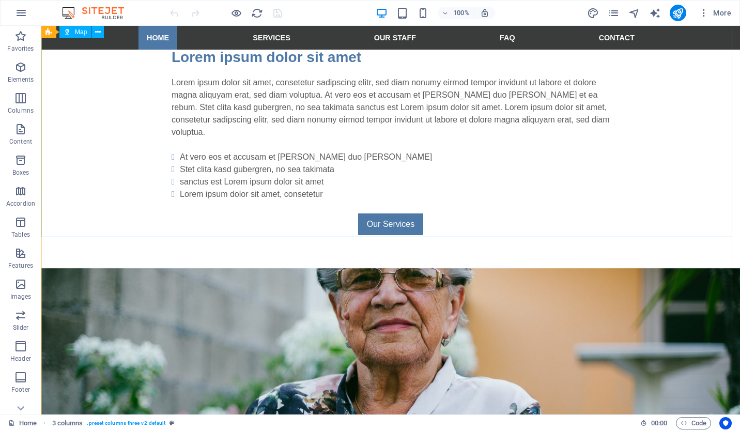
scroll to position [1968, 0]
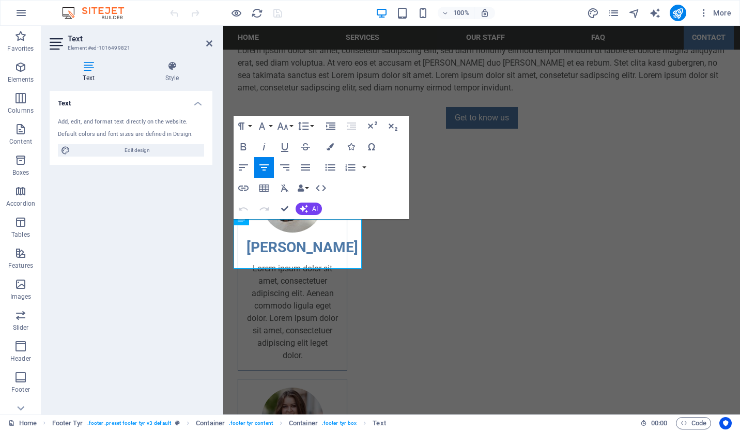
scroll to position [2005, 0]
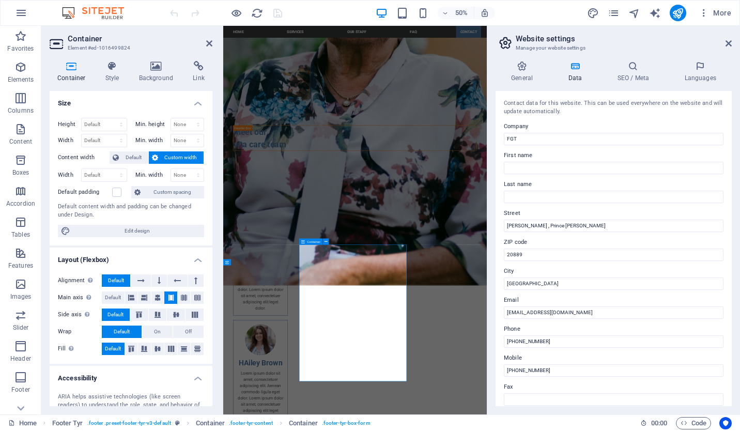
scroll to position [1830, 0]
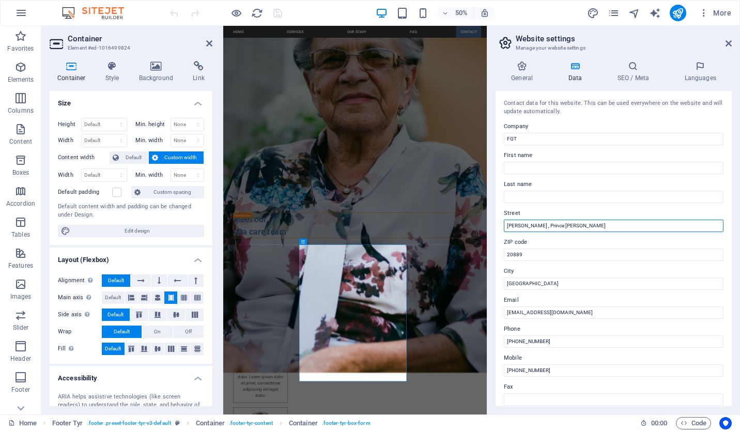
click at [647, 224] on input "[PERSON_NAME] , Prince [PERSON_NAME]" at bounding box center [613, 225] width 219 height 12
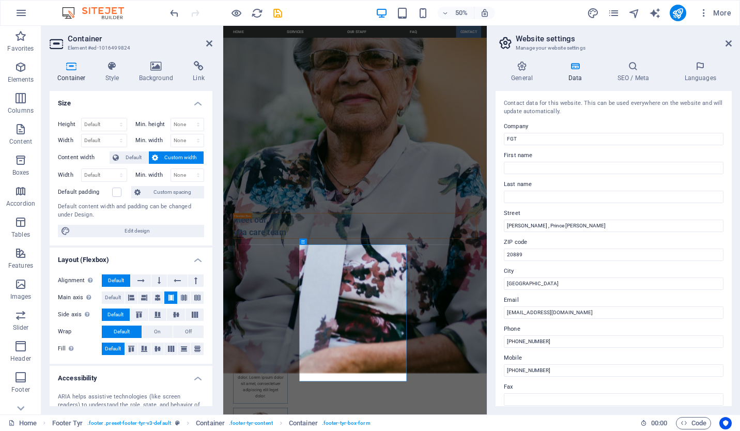
click at [607, 218] on label "Street" at bounding box center [613, 213] width 219 height 12
click at [607, 219] on input "[PERSON_NAME] , Prince [PERSON_NAME]" at bounding box center [613, 225] width 219 height 12
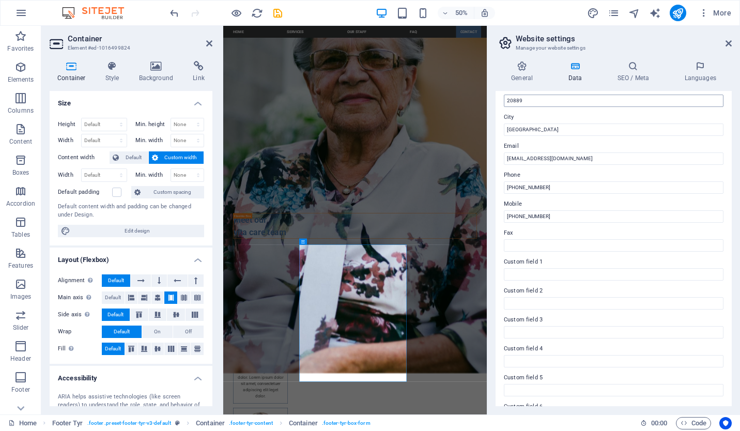
scroll to position [0, 0]
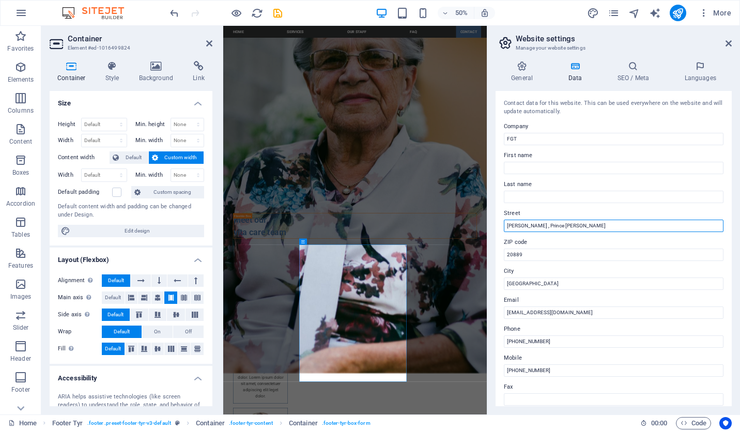
drag, startPoint x: 506, startPoint y: 225, endPoint x: 511, endPoint y: 270, distance: 45.2
click at [506, 225] on input "[PERSON_NAME] , Prince [PERSON_NAME]" at bounding box center [613, 225] width 219 height 12
type input "KSA - [PERSON_NAME] , Prince [PERSON_NAME]"
click at [211, 45] on icon at bounding box center [209, 43] width 6 height 8
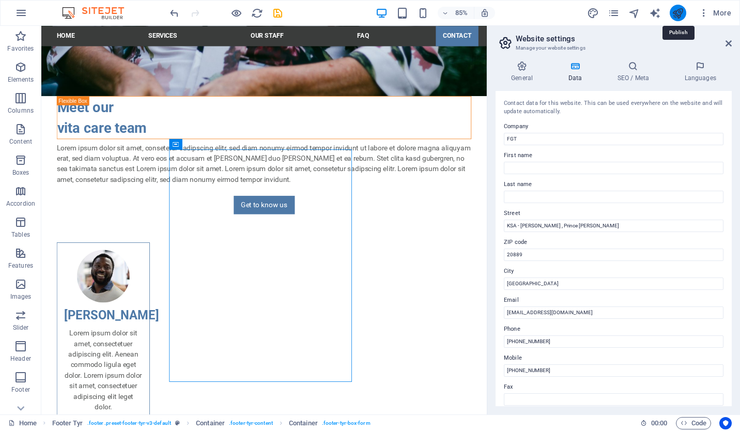
click at [679, 9] on icon "publish" at bounding box center [677, 13] width 12 height 12
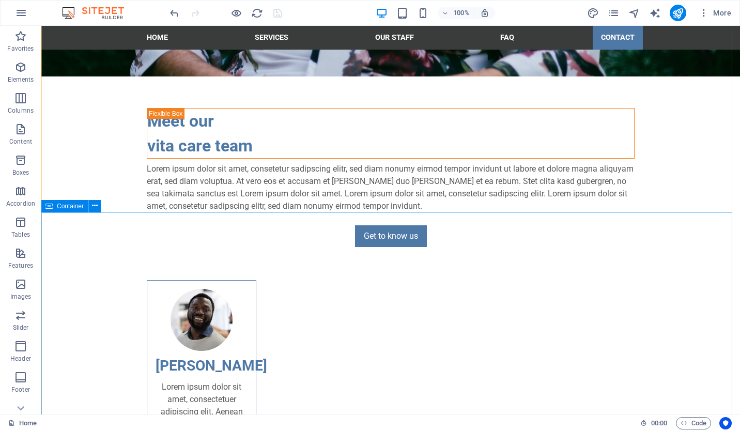
scroll to position [1968, 0]
